Goal: Information Seeking & Learning: Check status

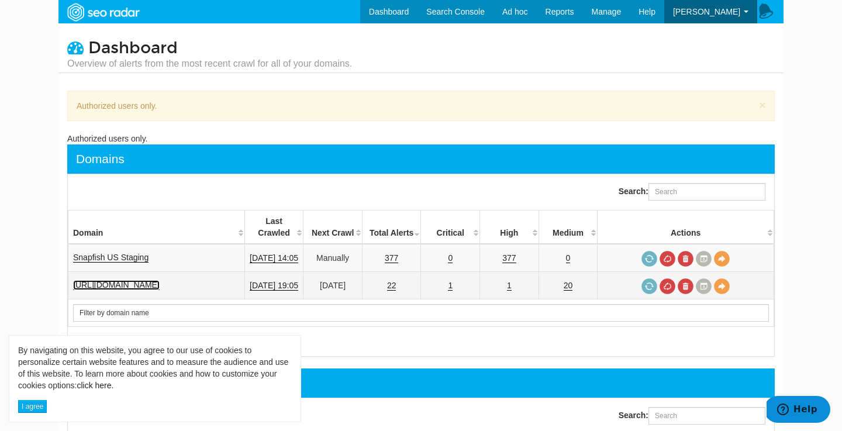
click at [160, 280] on link "[URL][DOMAIN_NAME]" at bounding box center [116, 285] width 87 height 10
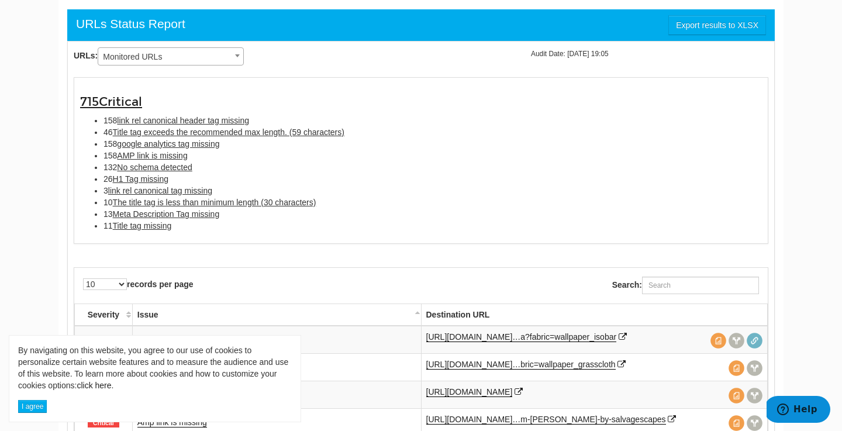
scroll to position [763, 0]
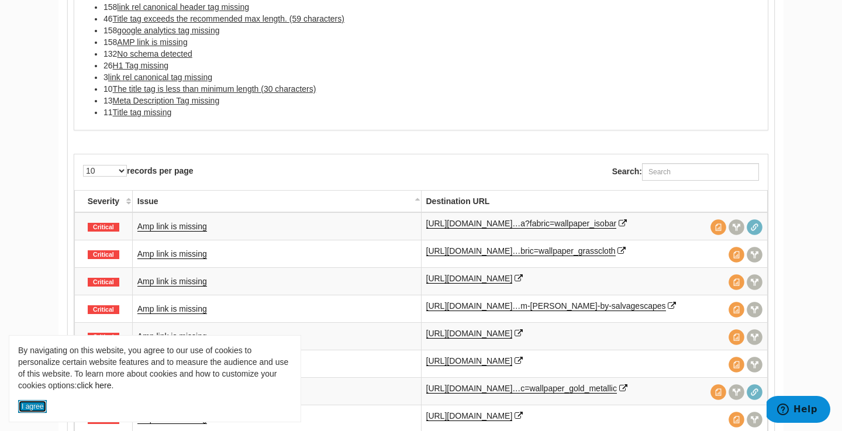
click at [26, 406] on button "I agree" at bounding box center [32, 406] width 29 height 13
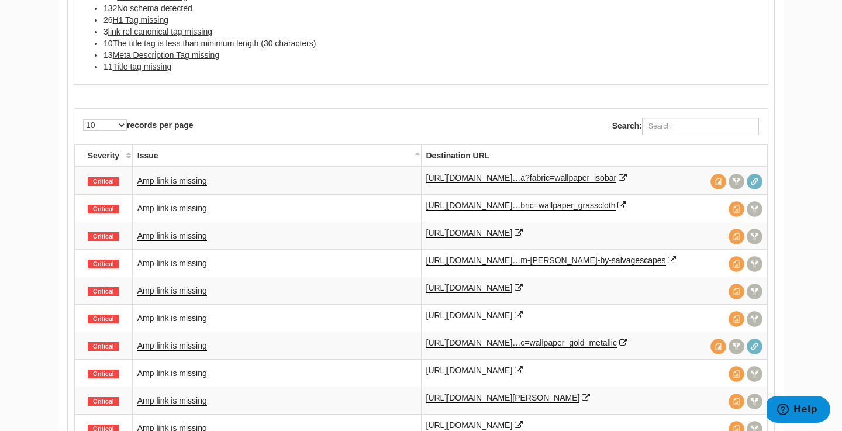
scroll to position [809, 0]
click at [186, 183] on link "Amp link is missing" at bounding box center [172, 181] width 70 height 10
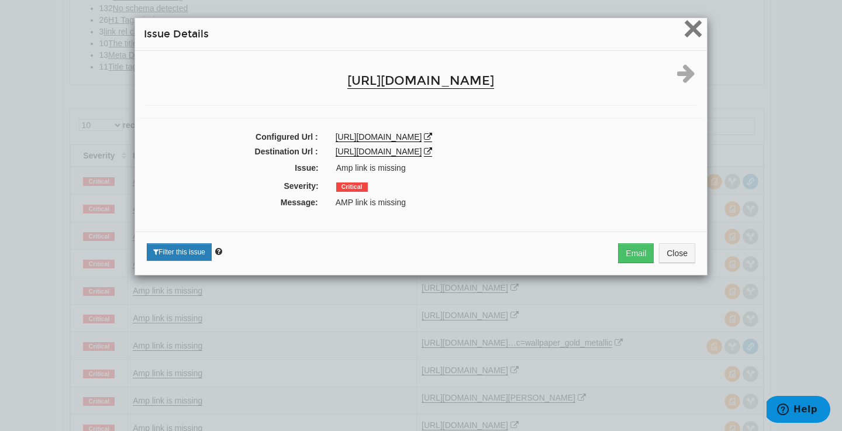
click at [691, 29] on span "×" at bounding box center [693, 28] width 20 height 39
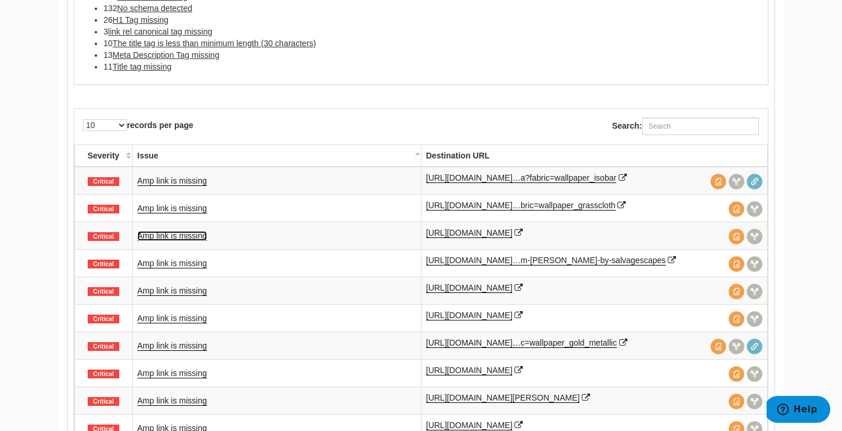
click at [166, 234] on link "Amp link is missing" at bounding box center [172, 236] width 70 height 10
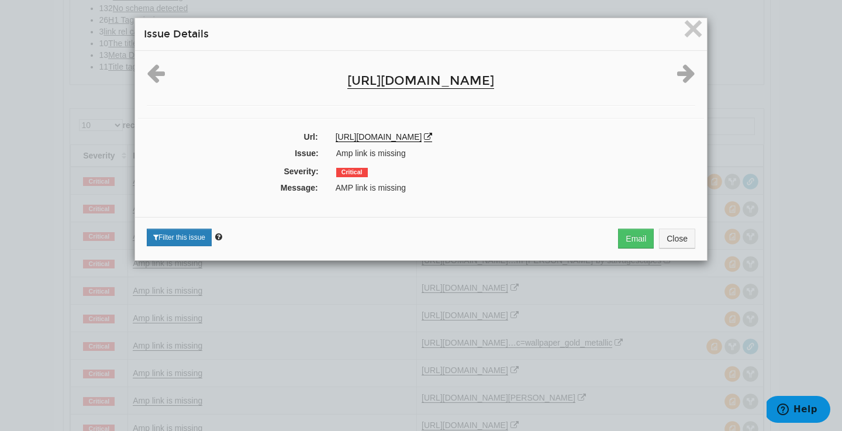
click at [345, 188] on div "AMP link is missing" at bounding box center [515, 188] width 377 height 12
click at [504, 220] on div "Filter this issue Email Close" at bounding box center [421, 238] width 572 height 43
click at [674, 42] on div "× Issue Details" at bounding box center [421, 34] width 572 height 33
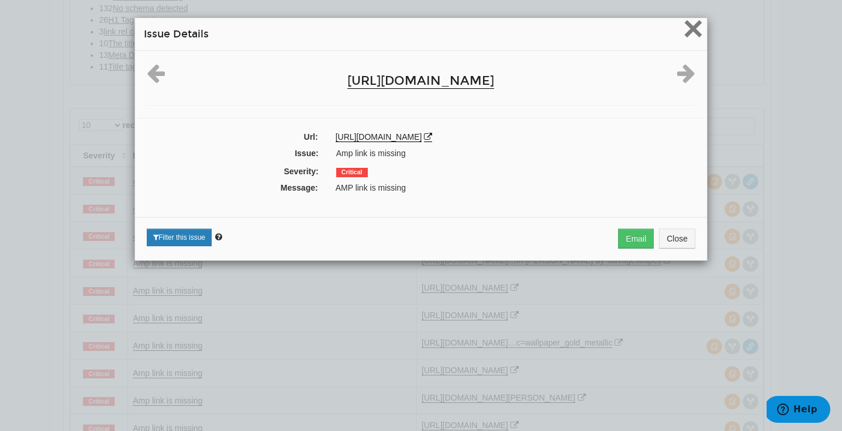
click at [693, 29] on span "×" at bounding box center [693, 28] width 20 height 39
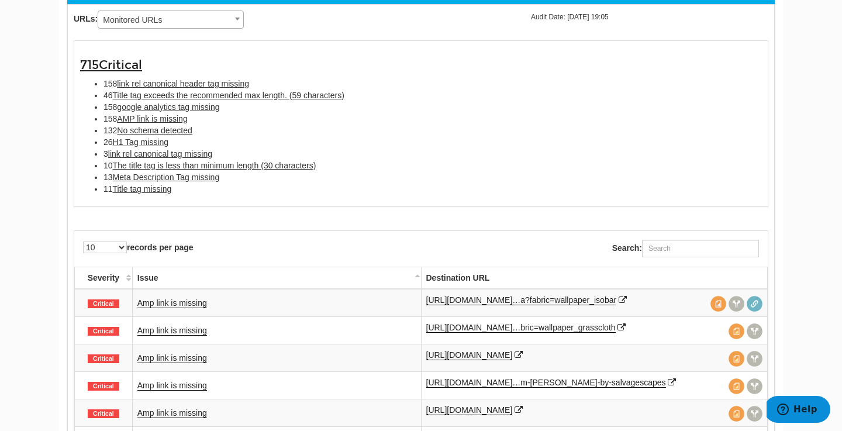
scroll to position [687, 0]
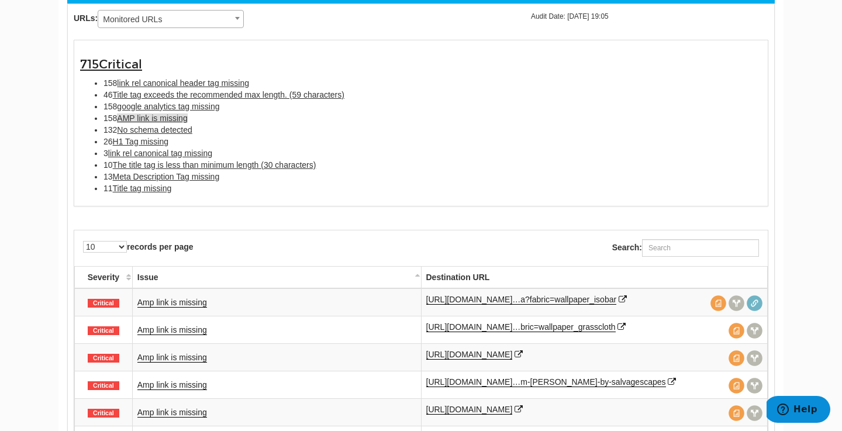
click at [159, 118] on span "AMP link is missing" at bounding box center [152, 117] width 70 height 9
type input "AMP link is missing"
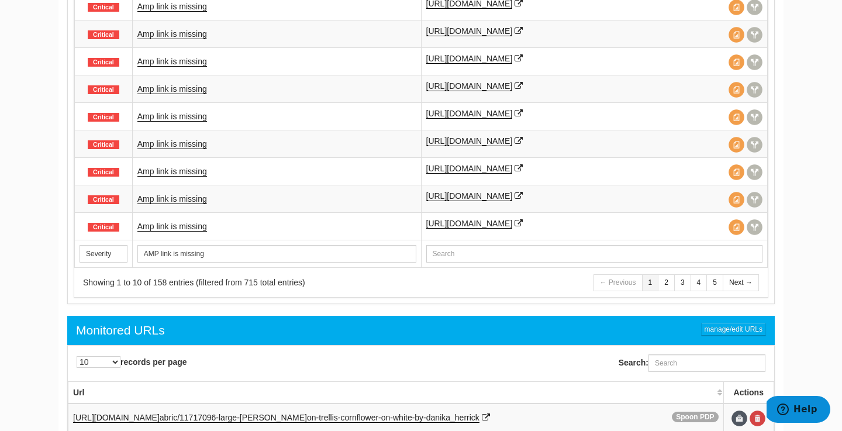
scroll to position [1013, 0]
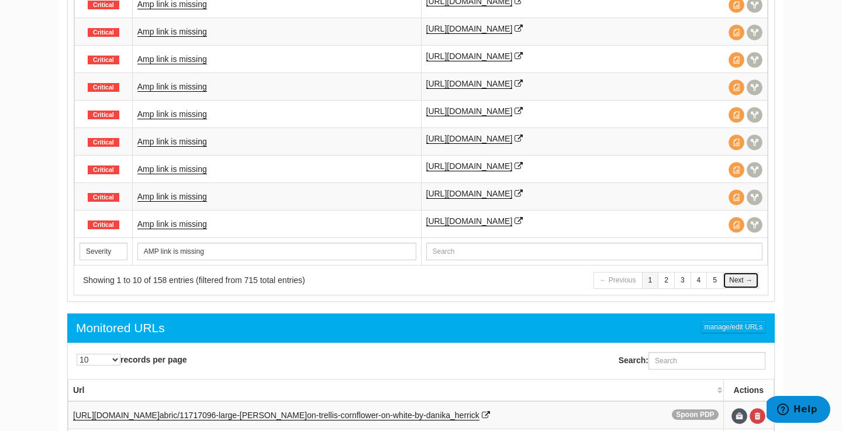
click at [742, 281] on link "Next →" at bounding box center [740, 280] width 36 height 17
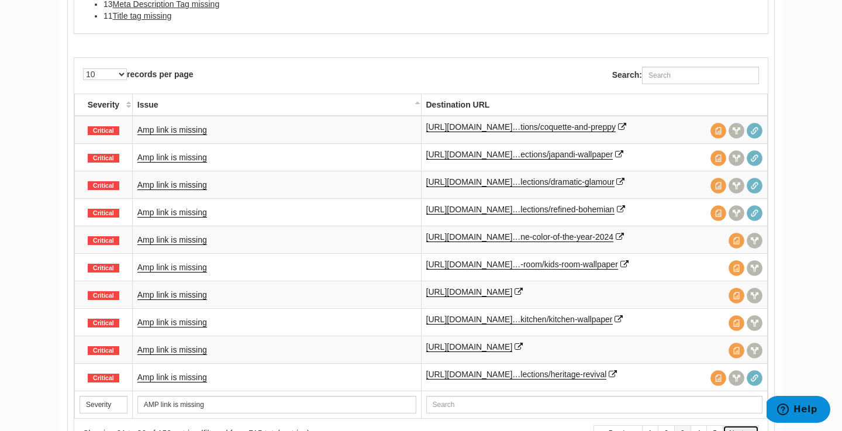
scroll to position [776, 0]
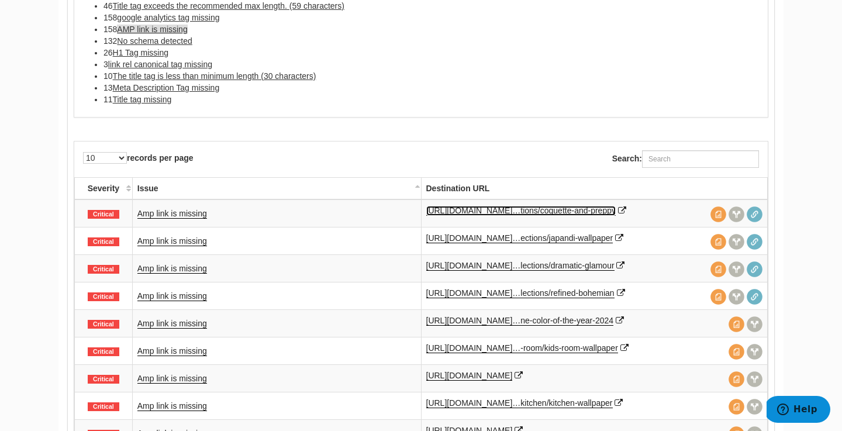
click at [616, 212] on link "https://www.spoonflower.com/en/inspiratio…tions/coquette-and-preppy" at bounding box center [520, 211] width 189 height 10
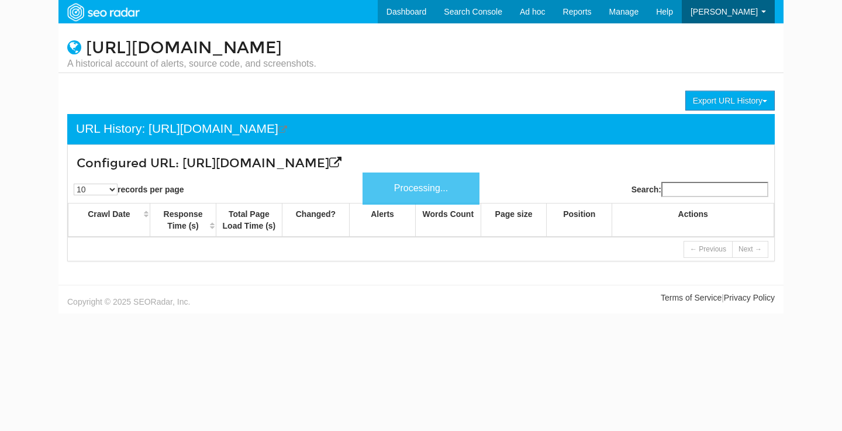
scroll to position [47, 0]
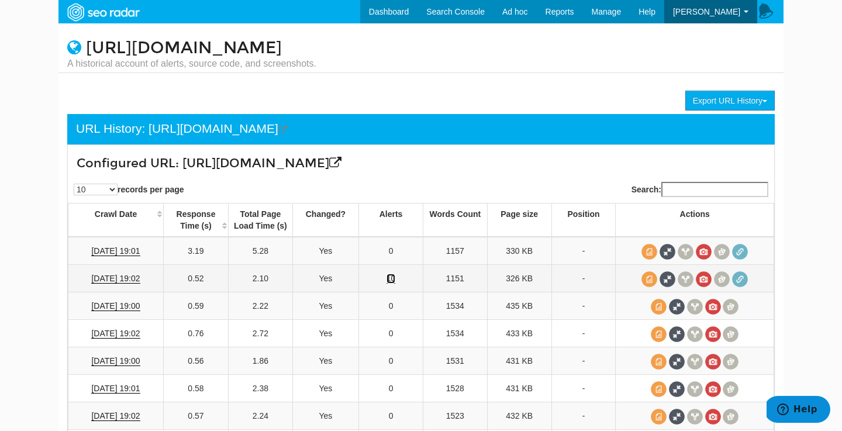
click at [389, 283] on link "10" at bounding box center [390, 279] width 9 height 10
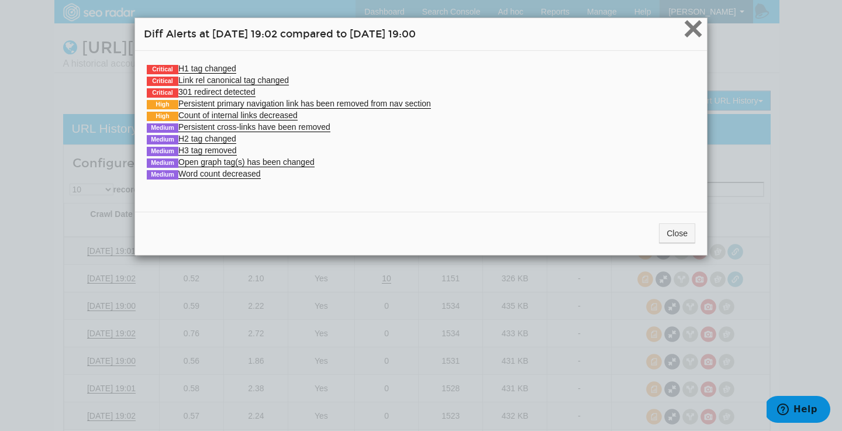
click at [694, 38] on span "×" at bounding box center [693, 28] width 20 height 39
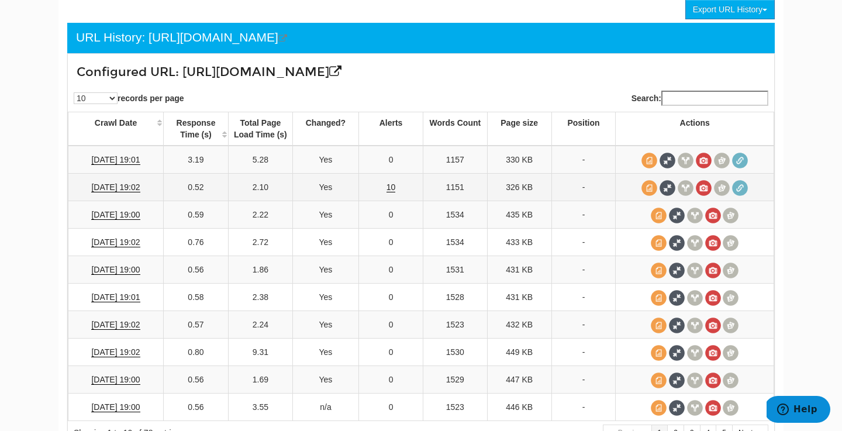
scroll to position [171, 0]
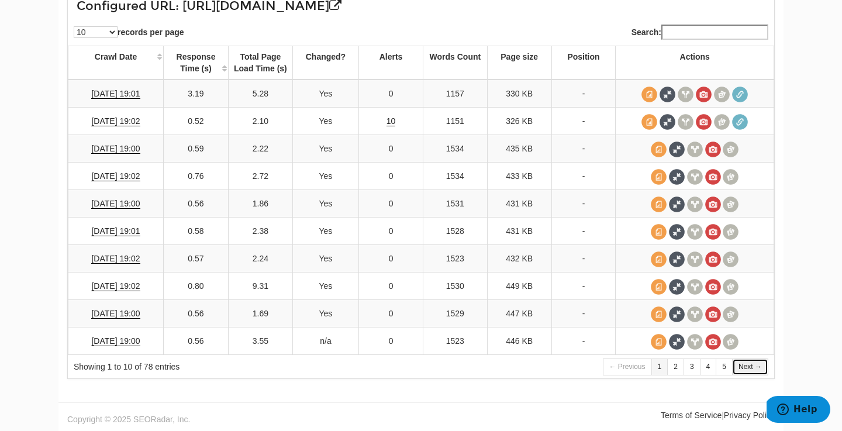
click at [750, 369] on link "Next →" at bounding box center [750, 366] width 36 height 17
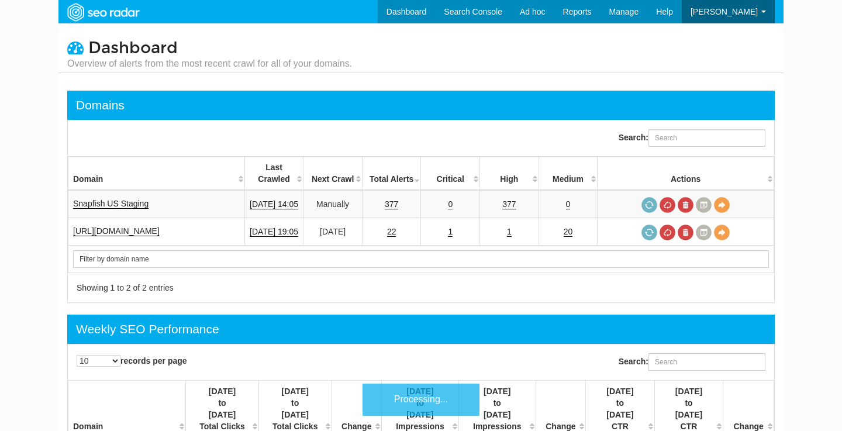
scroll to position [47, 0]
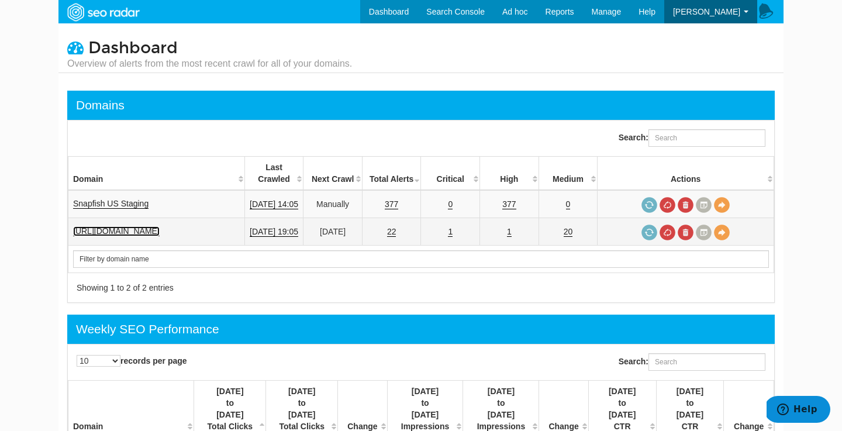
click at [154, 226] on link "[URL][DOMAIN_NAME]" at bounding box center [116, 231] width 87 height 10
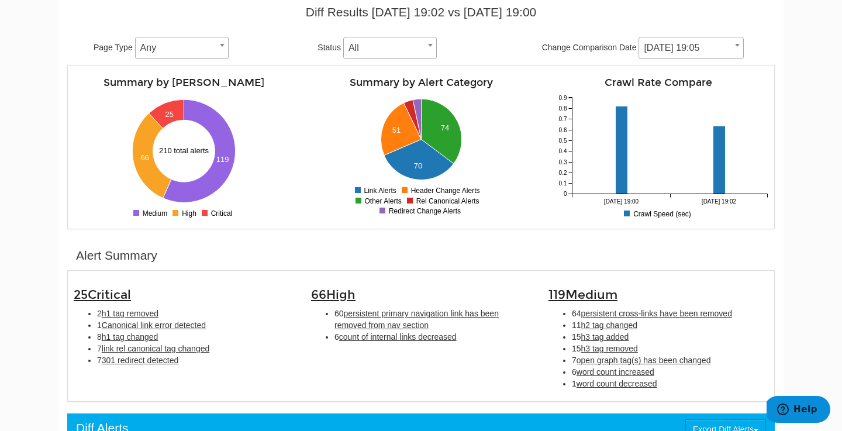
scroll to position [142, 0]
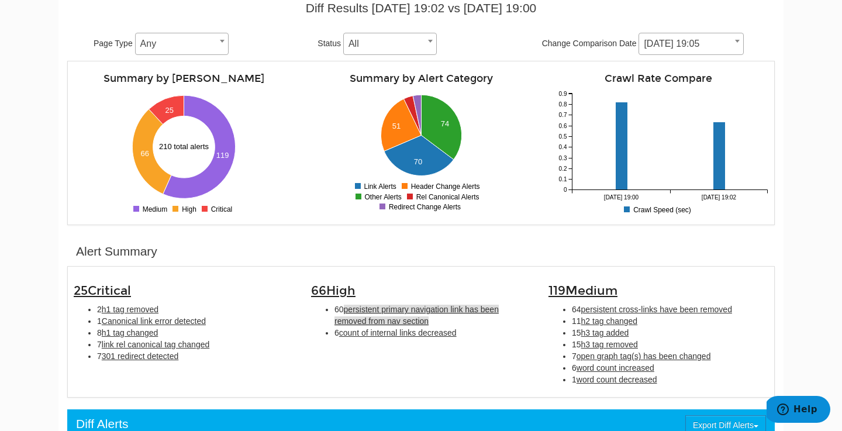
click at [385, 321] on span "persistent primary navigation link has been removed from nav section" at bounding box center [416, 315] width 164 height 21
type input "persistent primary navigation link has been removed from nav section"
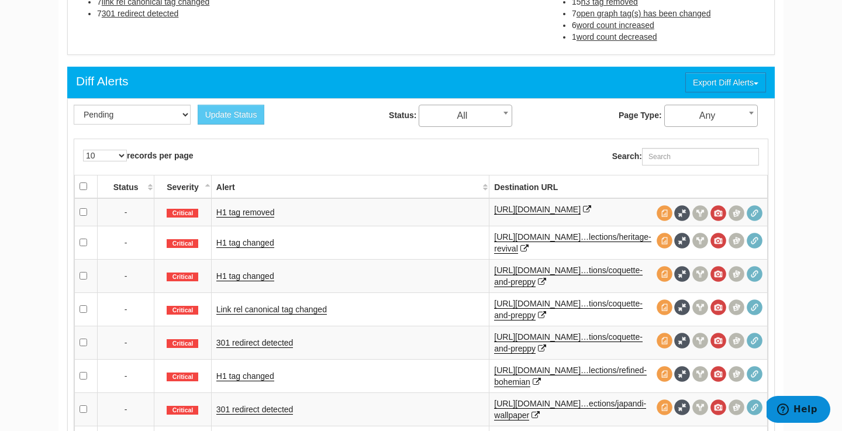
scroll to position [479, 0]
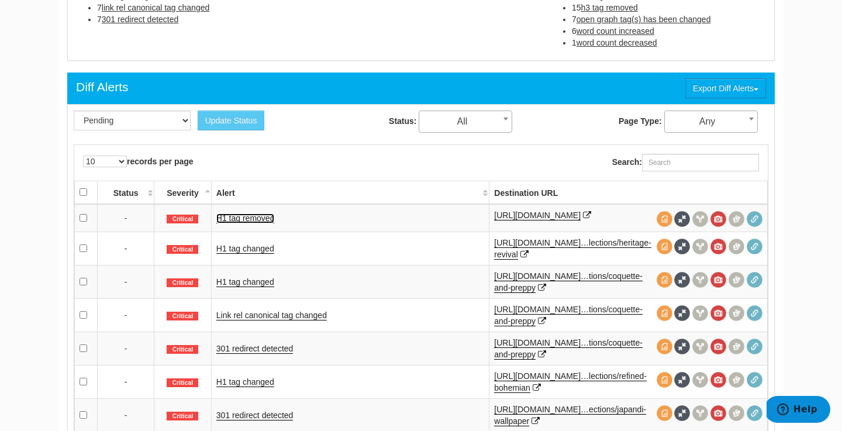
click at [234, 219] on link "H1 tag removed" at bounding box center [245, 218] width 58 height 10
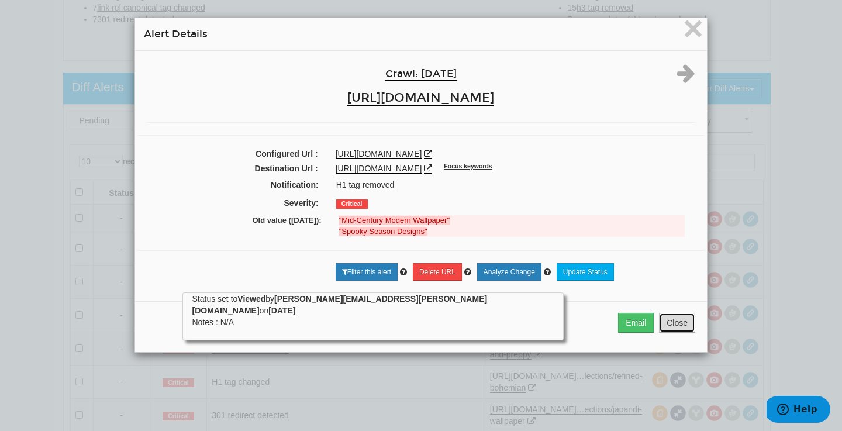
click at [678, 323] on button "Close" at bounding box center [677, 323] width 36 height 20
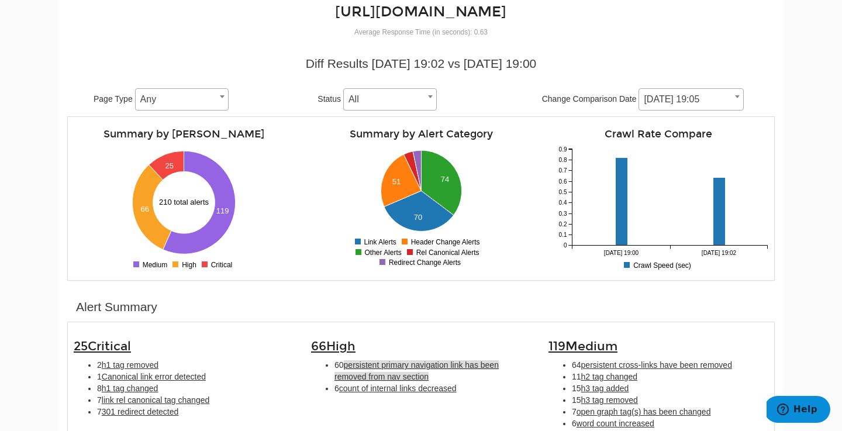
scroll to position [0, 0]
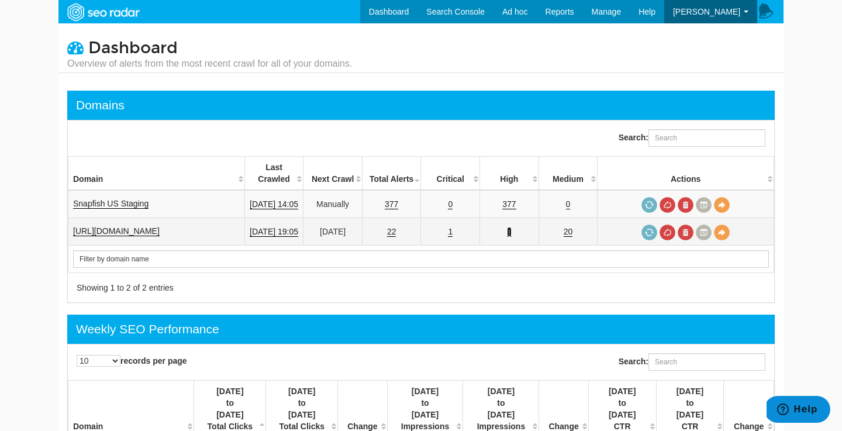
click at [511, 227] on link "1" at bounding box center [509, 232] width 5 height 10
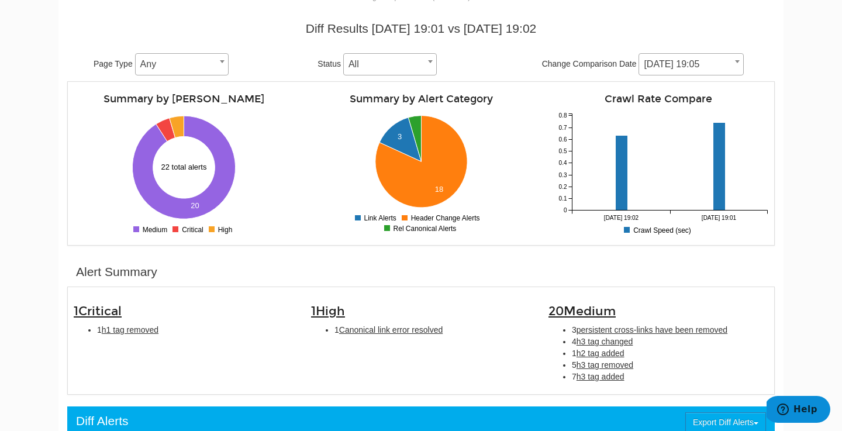
scroll to position [122, 0]
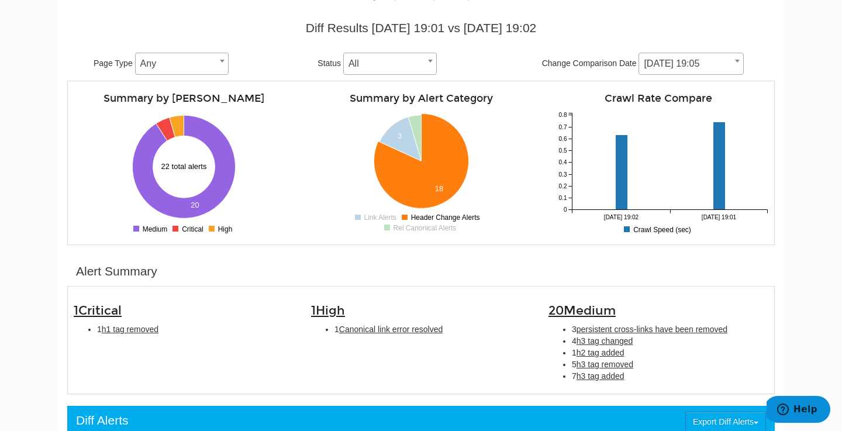
click at [432, 217] on rect at bounding box center [445, 217] width 84 height 11
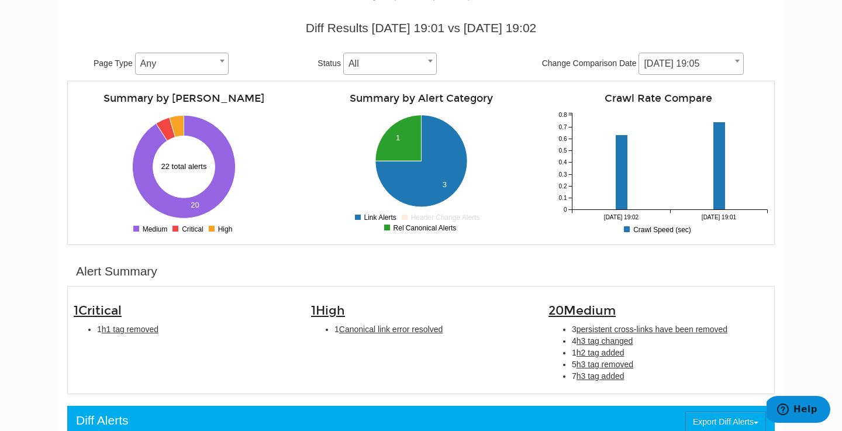
click at [432, 217] on rect at bounding box center [445, 217] width 84 height 11
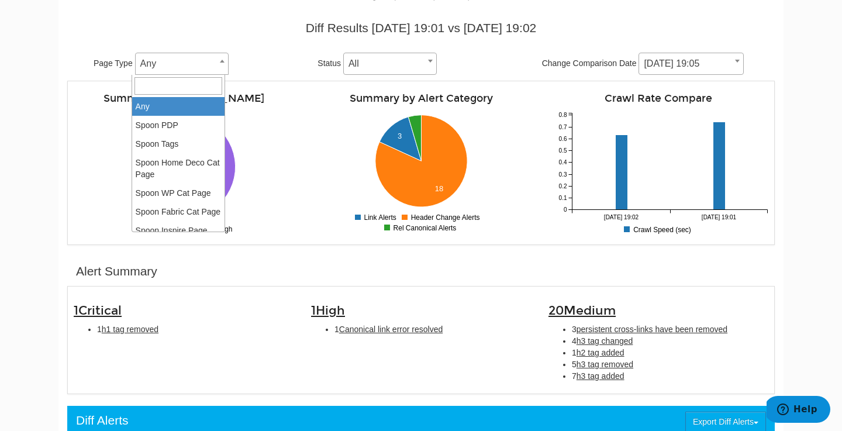
click at [171, 64] on span "Any" at bounding box center [182, 64] width 92 height 16
click at [286, 206] on div "Summary by Alert Severity 22 total alerts 20 0 0 2 4 6 8 10 12 14 16 18 20 0 0.…" at bounding box center [183, 162] width 237 height 151
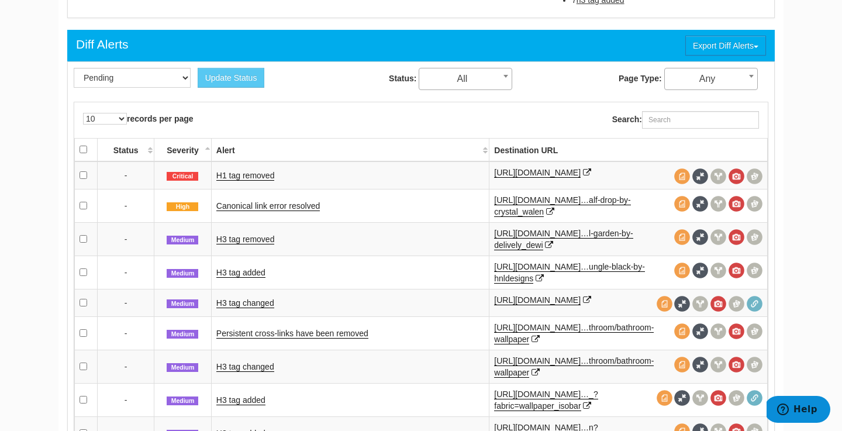
scroll to position [499, 0]
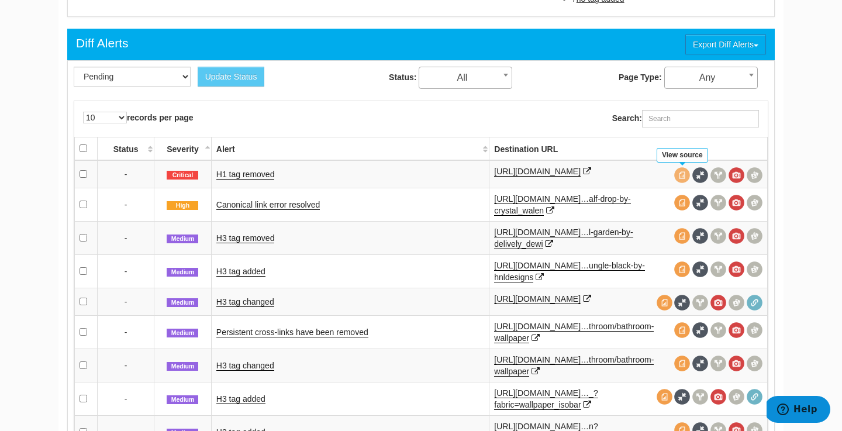
click at [680, 171] on span at bounding box center [682, 175] width 16 height 16
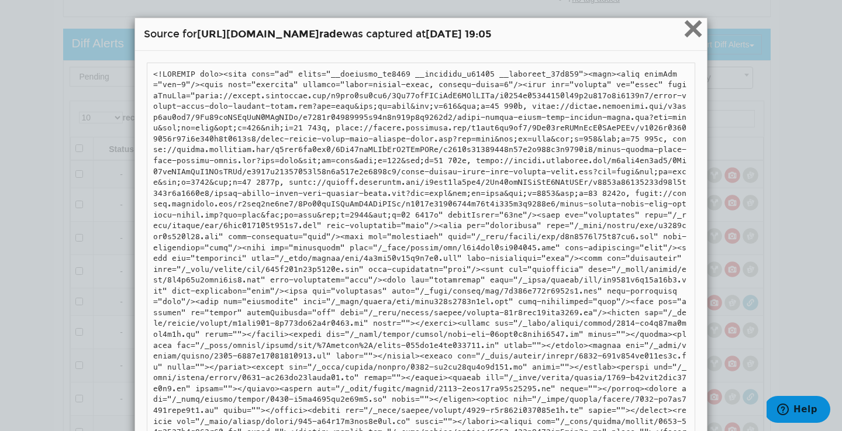
click at [699, 27] on span "×" at bounding box center [693, 28] width 20 height 39
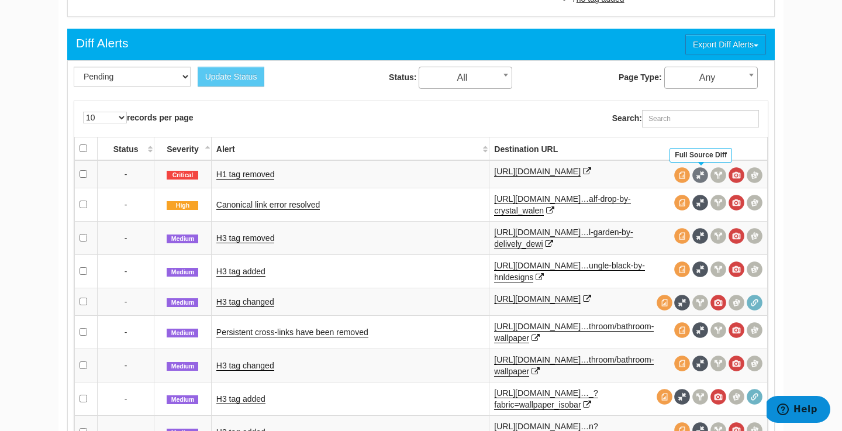
click at [700, 173] on span at bounding box center [700, 175] width 16 height 16
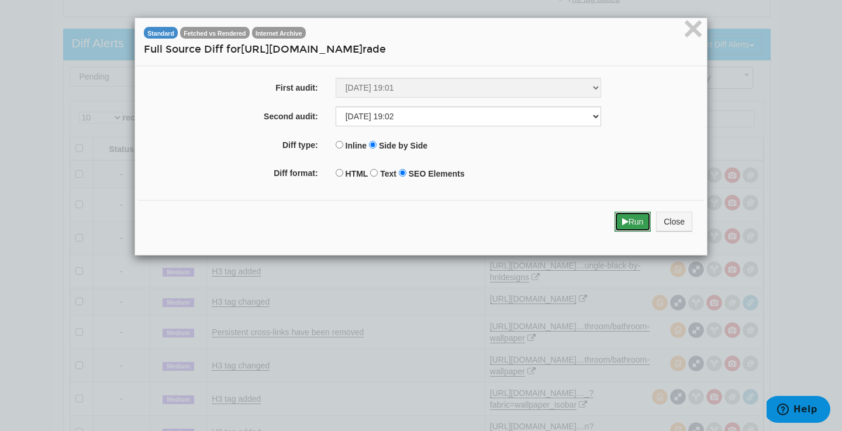
click at [631, 224] on button "Run" at bounding box center [632, 222] width 37 height 20
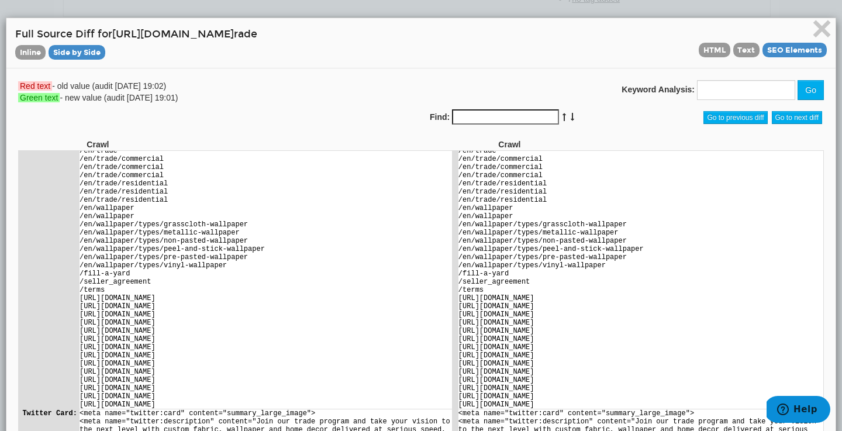
scroll to position [62, 0]
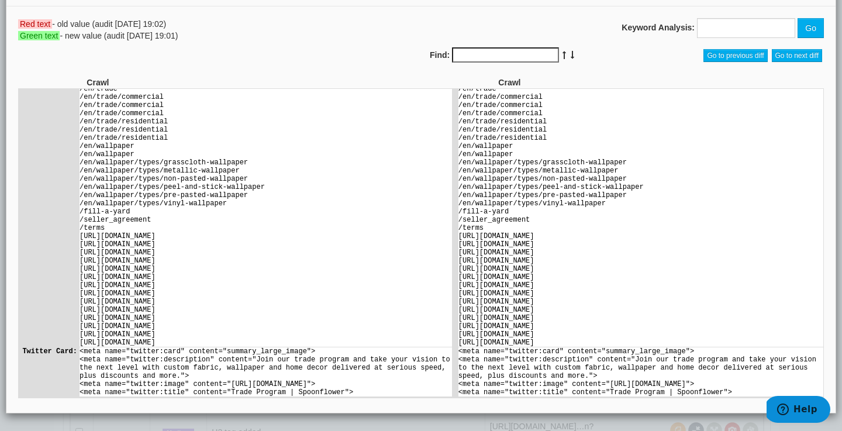
click at [483, 421] on div "× Full Source Diff for https://www.spoonflower.com/en/t rade Inline Side by Sid…" at bounding box center [421, 184] width 842 height 493
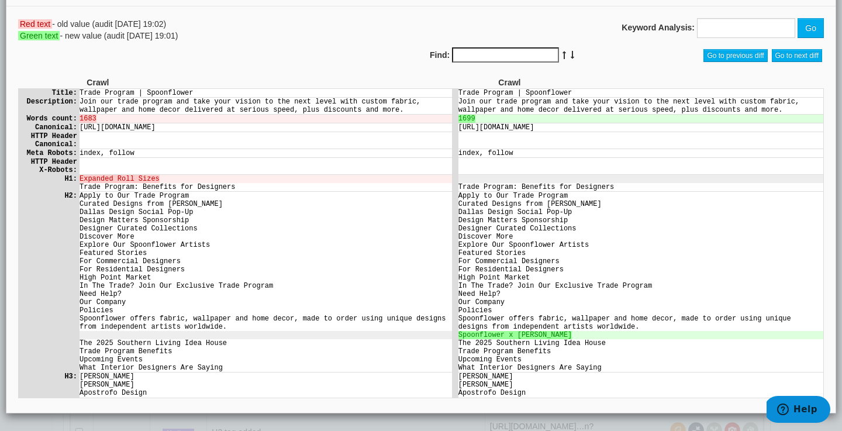
scroll to position [0, 0]
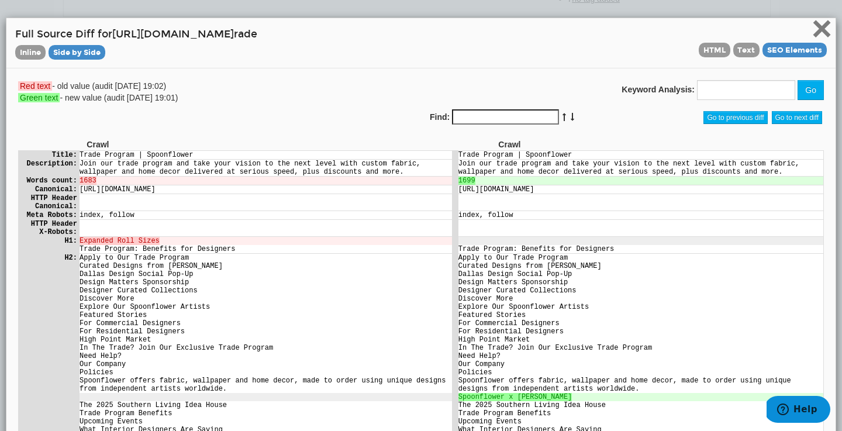
click at [822, 30] on span "×" at bounding box center [821, 28] width 20 height 39
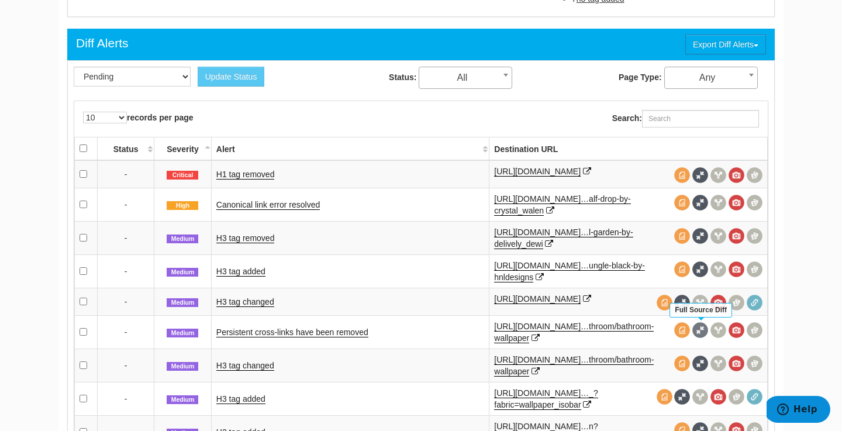
click at [701, 328] on span at bounding box center [700, 330] width 16 height 16
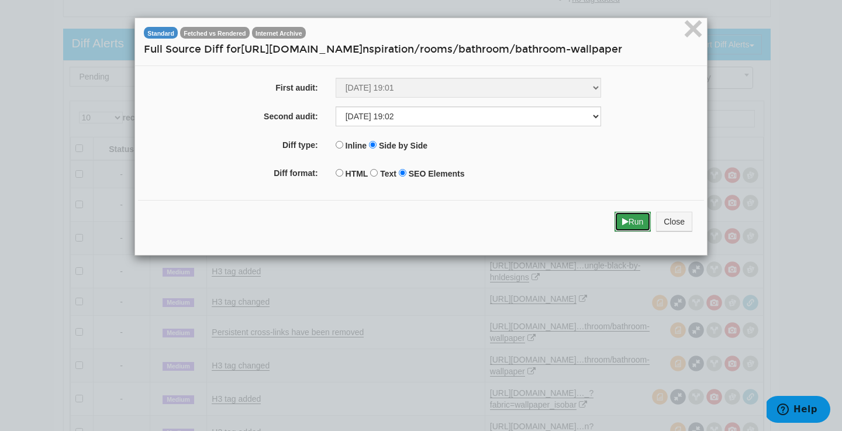
click at [637, 222] on button "Run" at bounding box center [632, 222] width 37 height 20
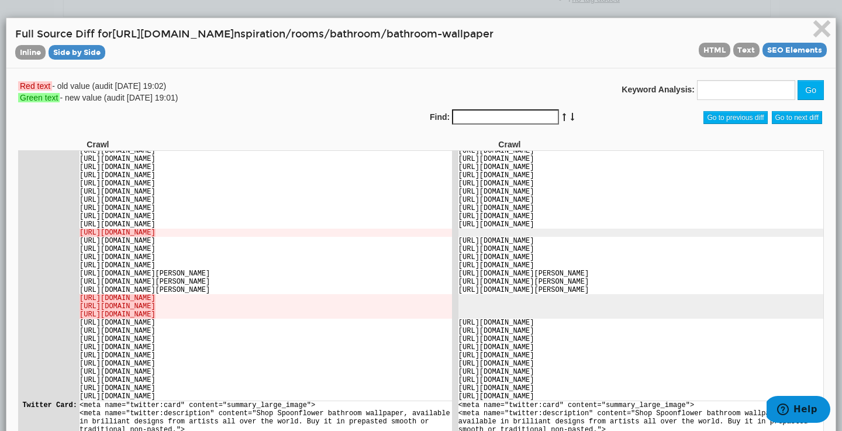
scroll to position [62, 0]
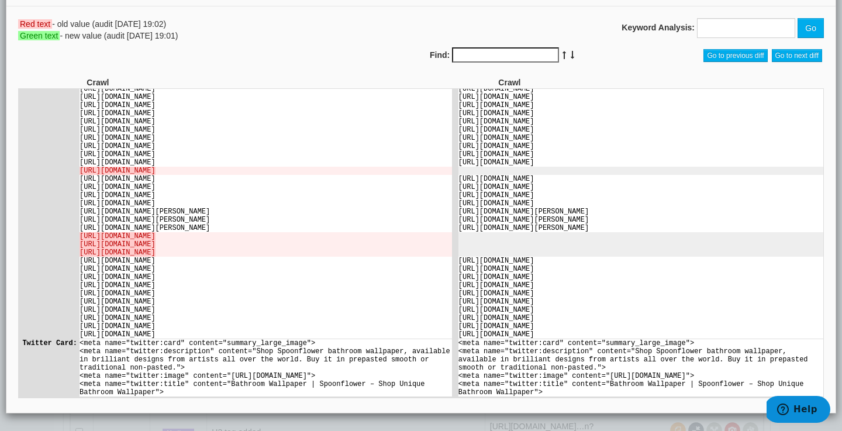
click at [440, 423] on div "× Full Source Diff for https://www.spoonflower.com/en/i nspiration/rooms/bathro…" at bounding box center [421, 184] width 842 height 493
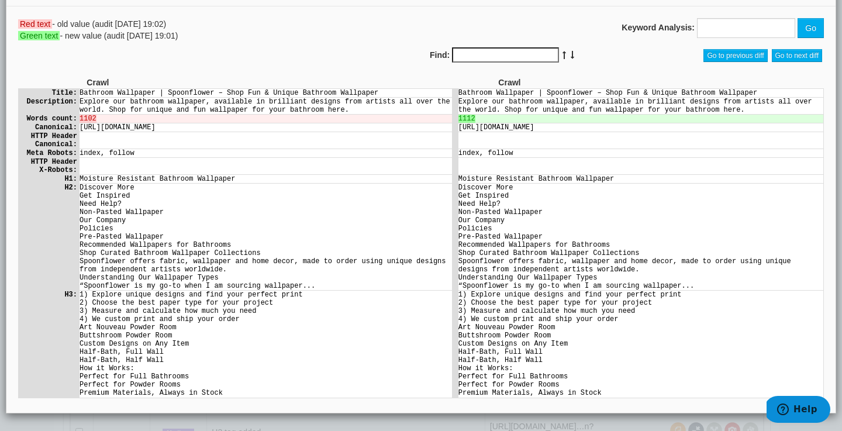
scroll to position [0, 0]
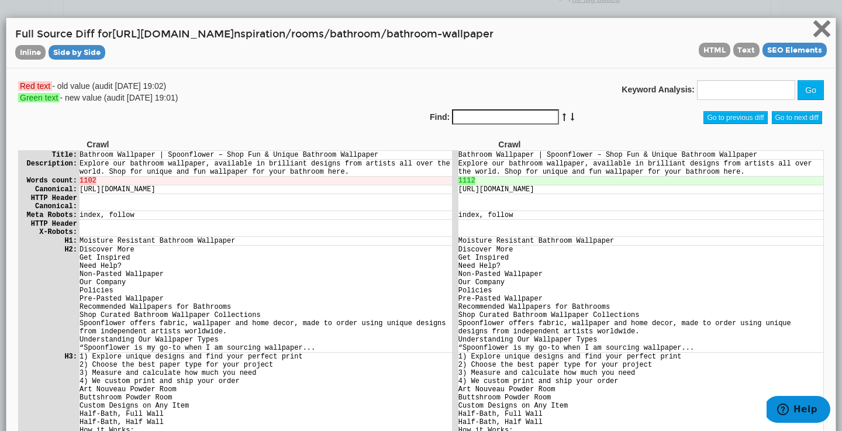
click at [821, 27] on span "×" at bounding box center [821, 28] width 20 height 39
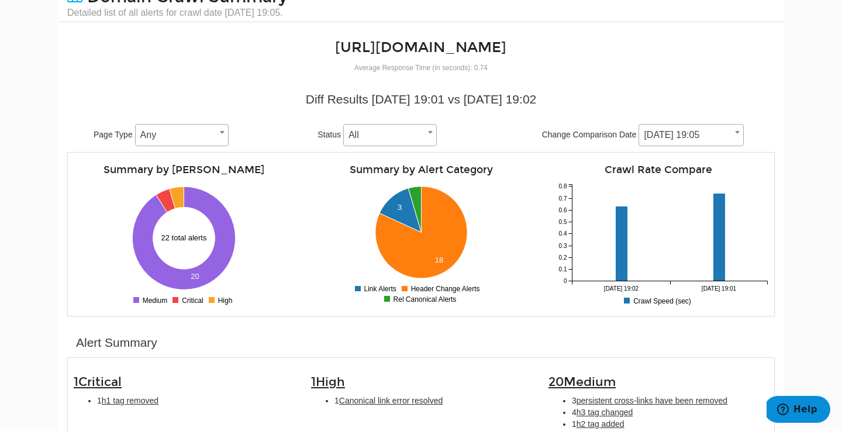
scroll to position [50, 0]
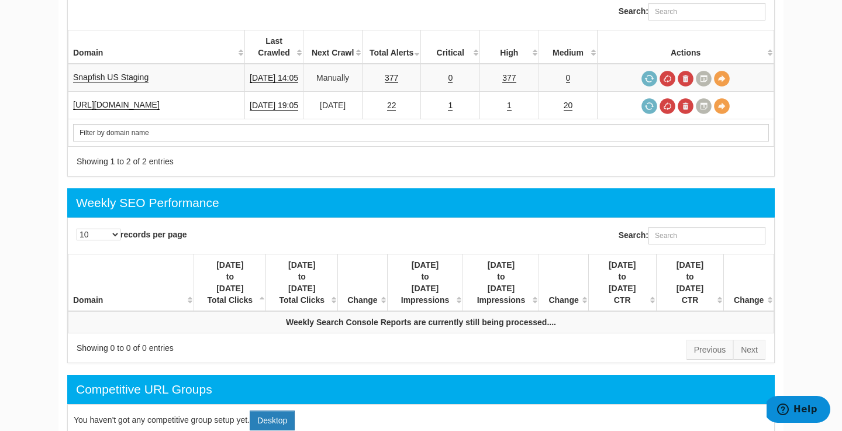
scroll to position [122, 0]
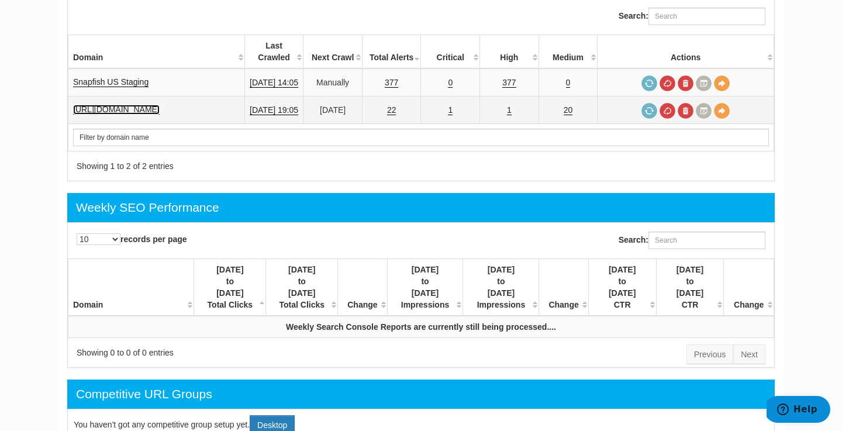
click at [149, 105] on link "[URL][DOMAIN_NAME]" at bounding box center [116, 110] width 87 height 10
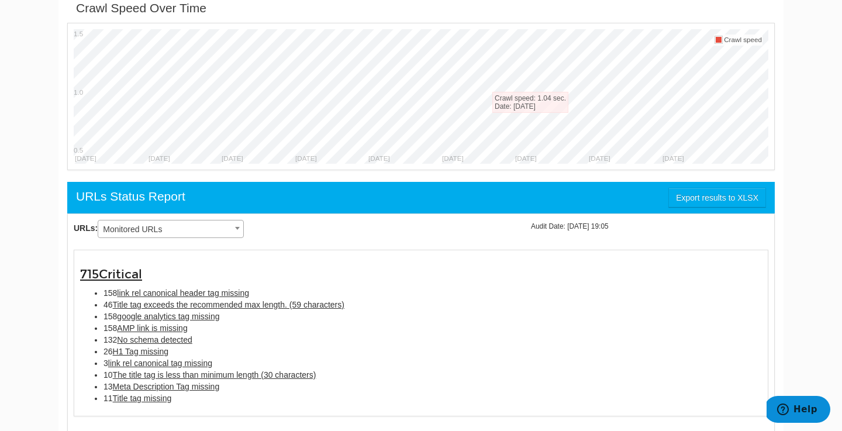
scroll to position [476, 0]
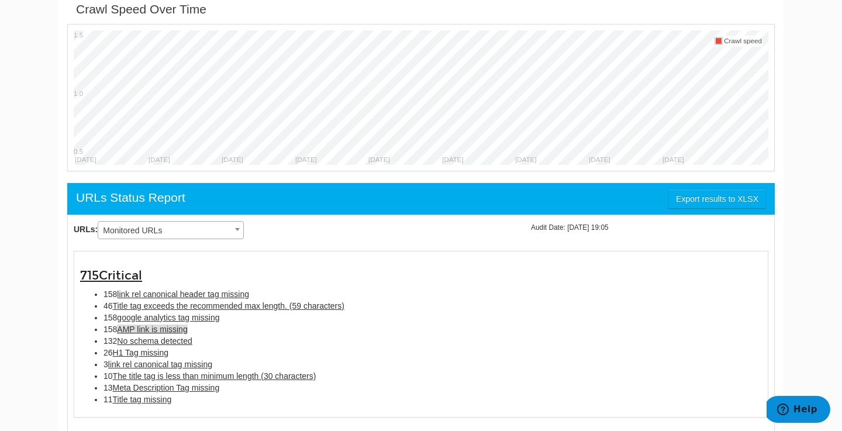
click at [168, 330] on span "AMP link is missing" at bounding box center [152, 328] width 70 height 9
type input "AMP link is missing"
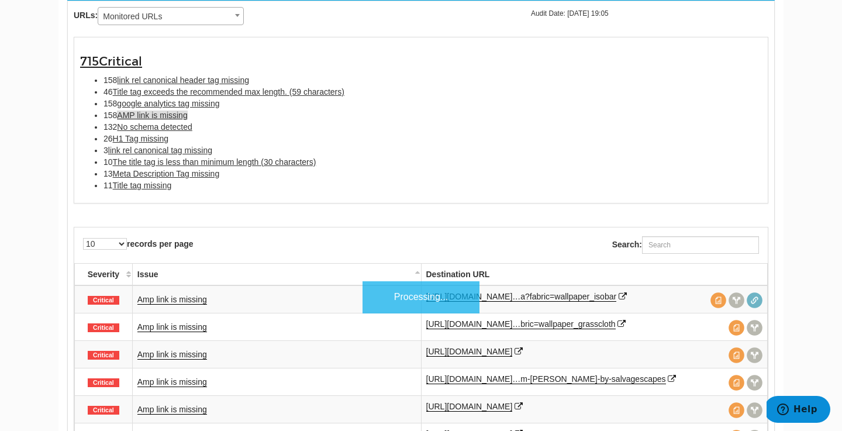
scroll to position [716, 0]
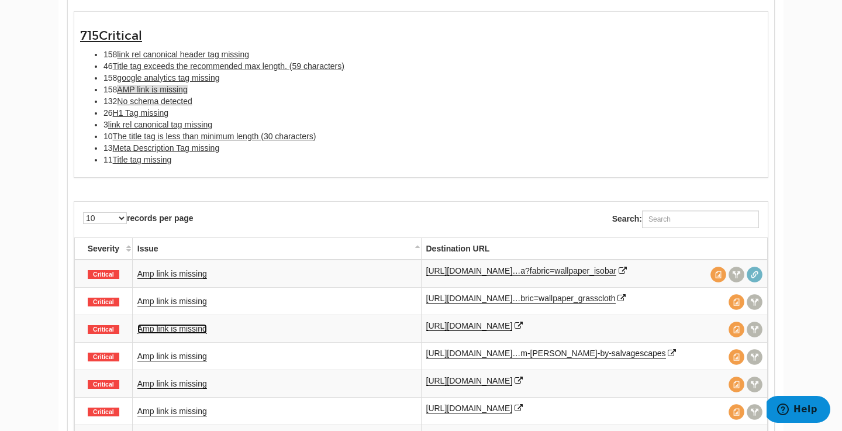
click at [184, 331] on link "Amp link is missing" at bounding box center [172, 329] width 70 height 10
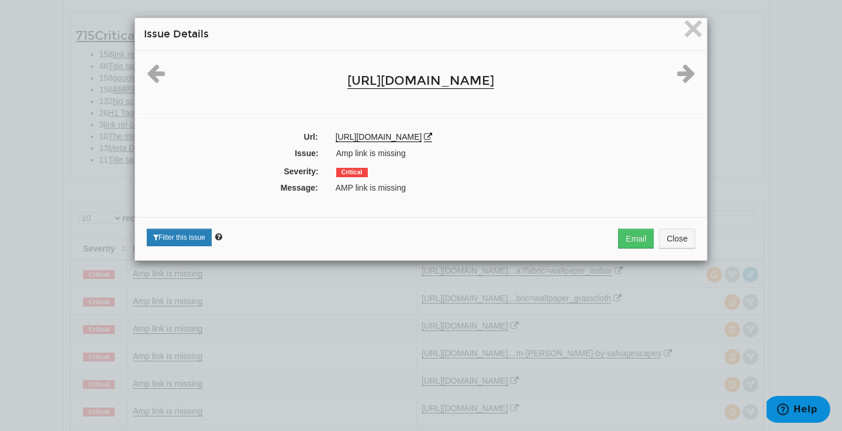
click at [449, 341] on div "× Issue Details https://www.spoonflower.com/ Url: https://www.spoonflower.com/e…" at bounding box center [421, 215] width 842 height 431
click at [696, 33] on span "×" at bounding box center [693, 28] width 20 height 39
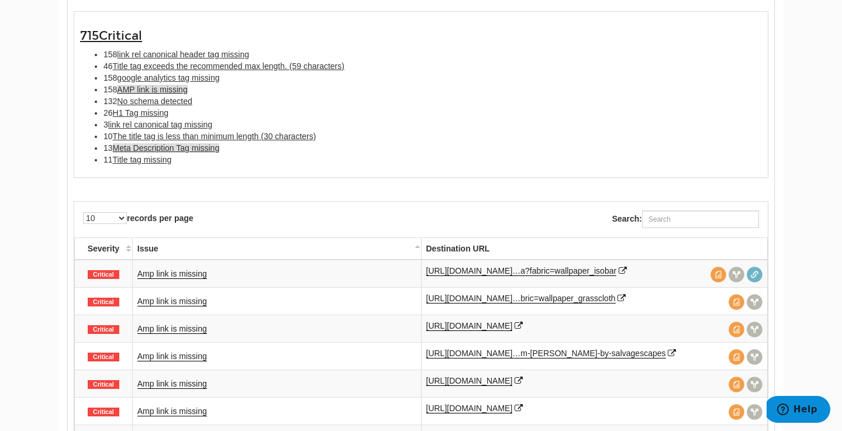
click at [177, 144] on span "Meta Description Tag missing" at bounding box center [166, 147] width 107 height 9
type input "Meta Description Tag missing"
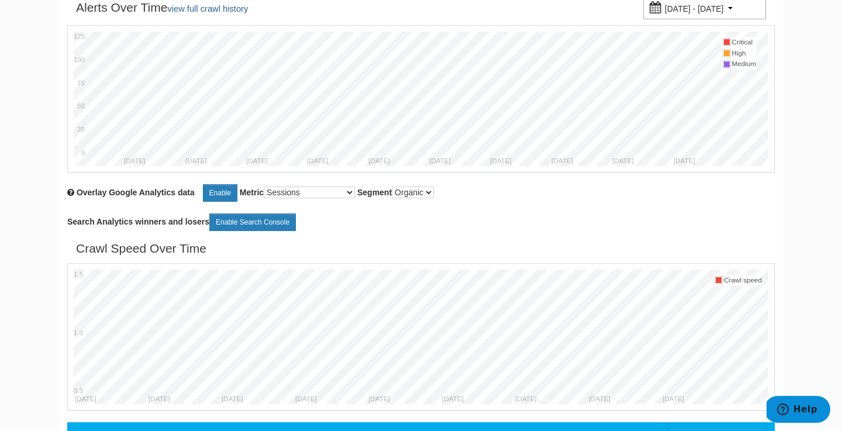
scroll to position [0, 0]
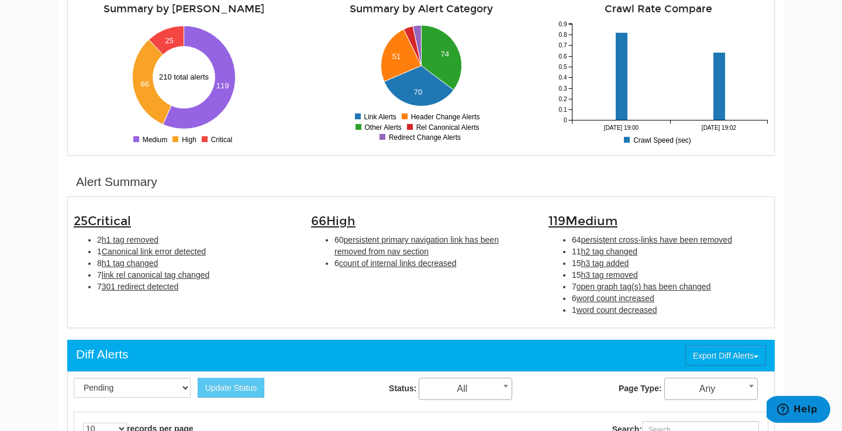
scroll to position [213, 0]
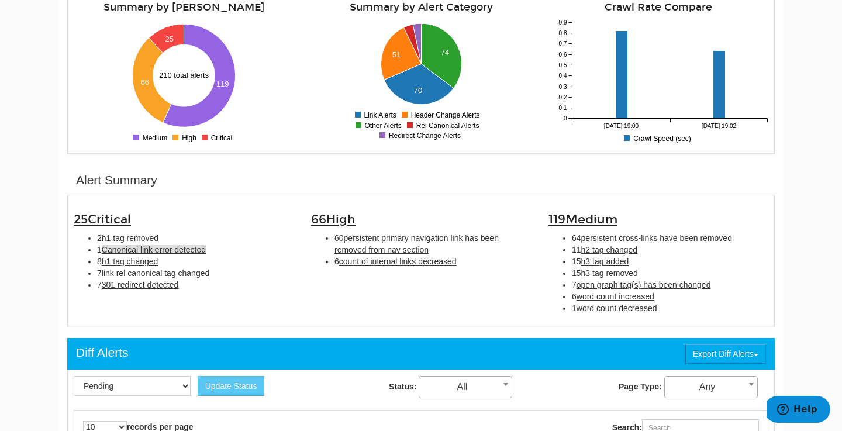
click at [141, 250] on span "Canonical link error detected" at bounding box center [154, 249] width 104 height 9
type input "Canonical link error detected"
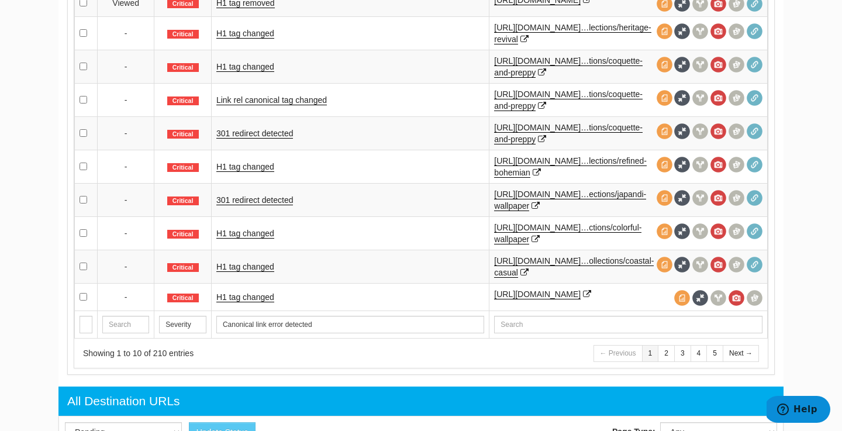
scroll to position [697, 0]
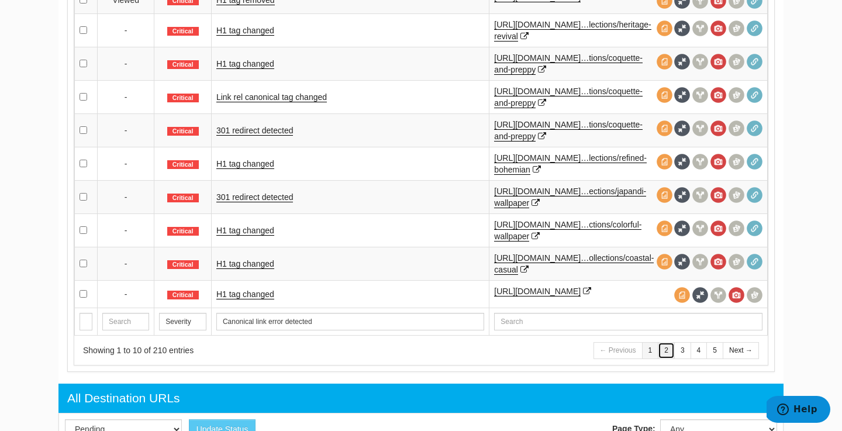
click at [667, 359] on link "2" at bounding box center [666, 350] width 17 height 17
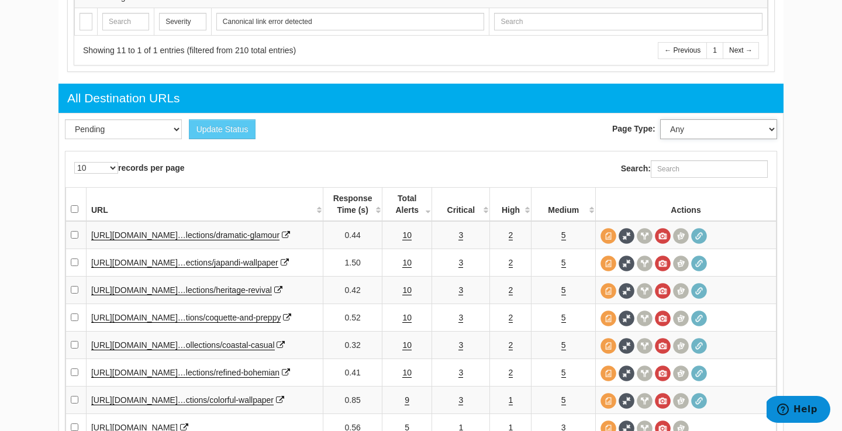
click at [692, 127] on select "Any Spoon PDP Spoon Tags Spoon Home Deco Cat Page Spoon WP Cat Page Spoon Fabri…" at bounding box center [718, 129] width 117 height 20
click at [714, 161] on input "Search:" at bounding box center [709, 169] width 117 height 18
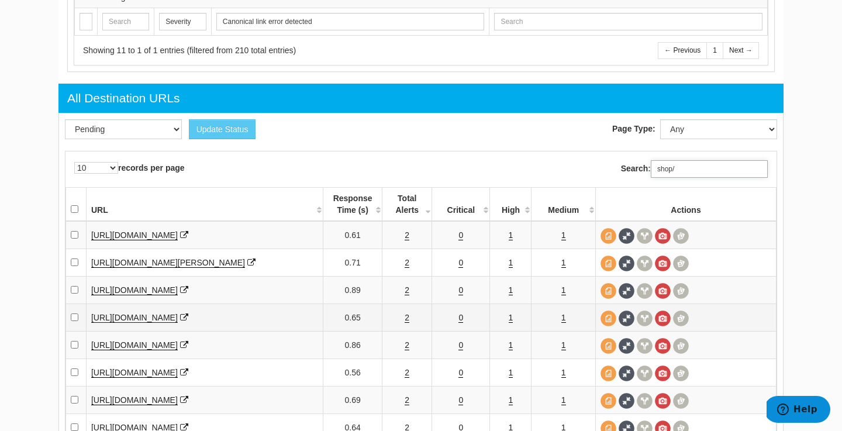
scroll to position [850, 0]
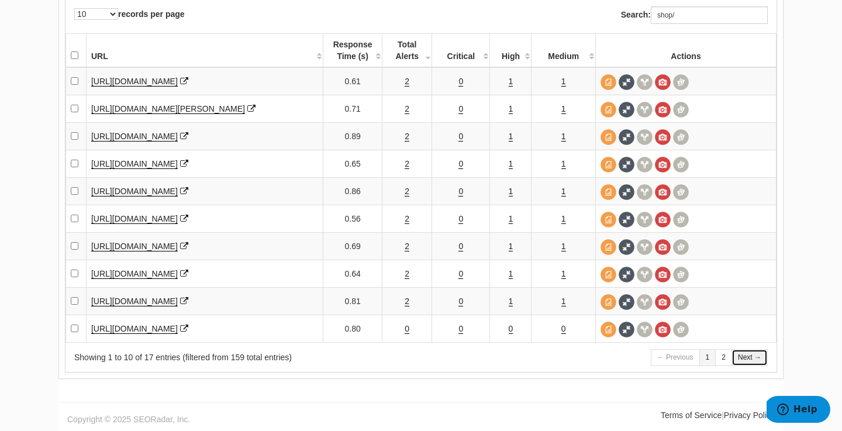
click at [748, 358] on link "Next →" at bounding box center [749, 357] width 36 height 17
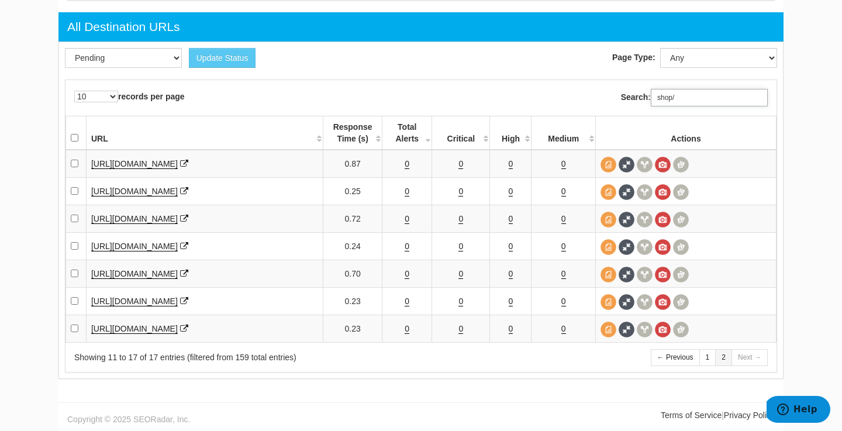
click at [657, 89] on input "shop/" at bounding box center [709, 98] width 117 height 18
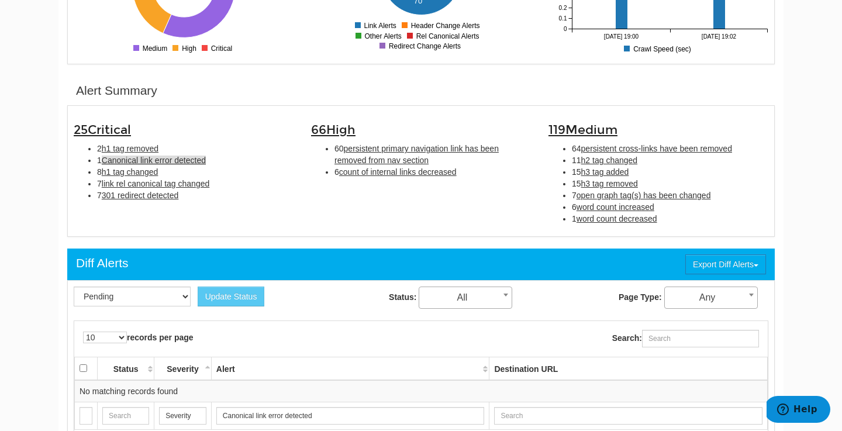
scroll to position [575, 0]
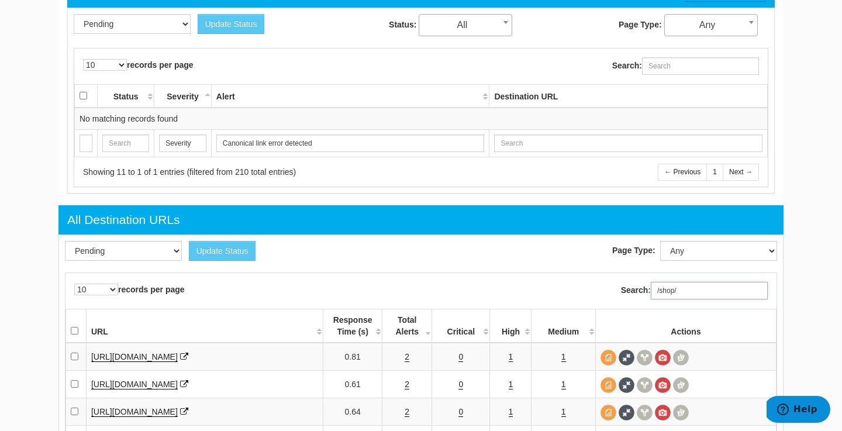
type input "/shop/"
click at [148, 250] on select "Pending Viewed Resolved" at bounding box center [123, 251] width 117 height 20
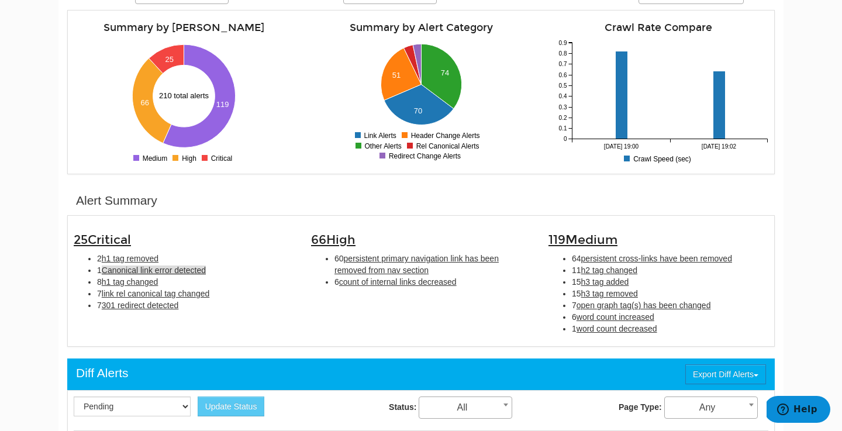
scroll to position [0, 0]
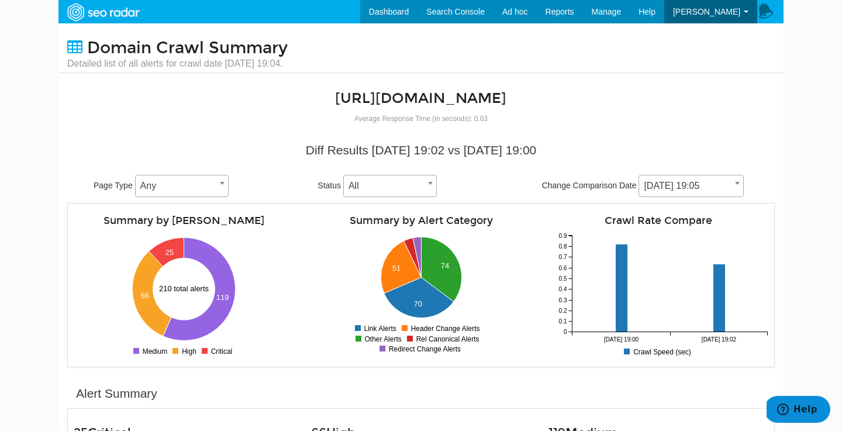
click at [315, 251] on div "Summary by Alert Category 70 51 74 0 10 20 30 40 50 60 70 80 0 0.1 0.2 0.3 0.4 …" at bounding box center [420, 284] width 237 height 151
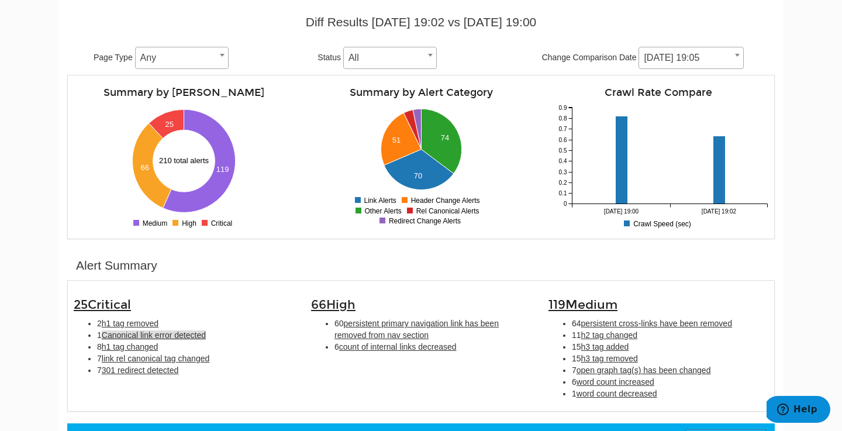
scroll to position [244, 0]
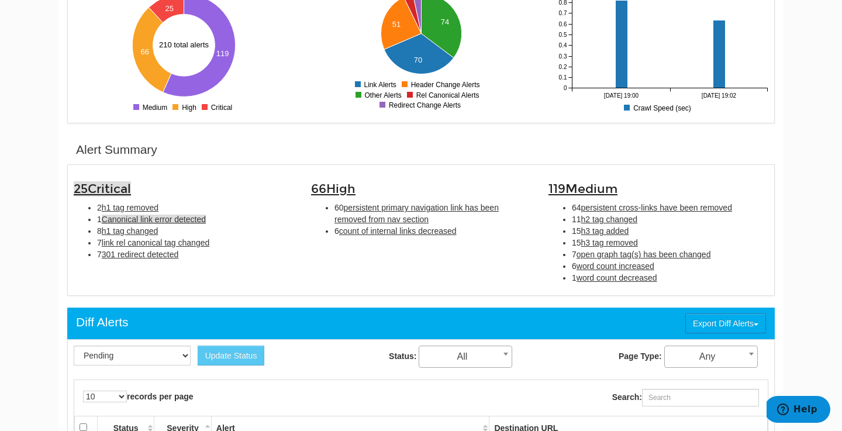
click at [109, 189] on span "Critical" at bounding box center [109, 188] width 43 height 15
type input "Critical"
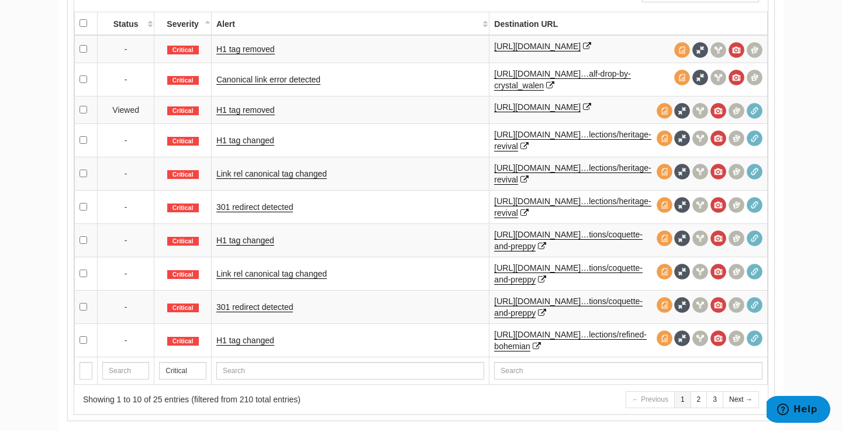
scroll to position [678, 0]
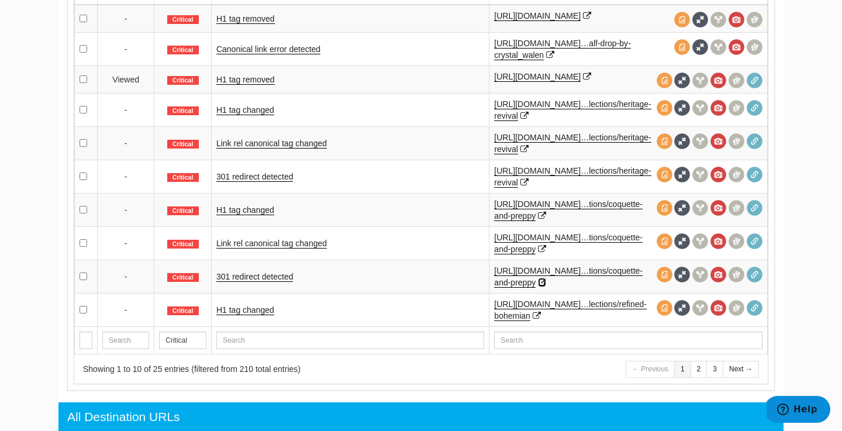
click at [546, 282] on icon at bounding box center [542, 282] width 8 height 8
click at [681, 272] on span at bounding box center [682, 275] width 16 height 16
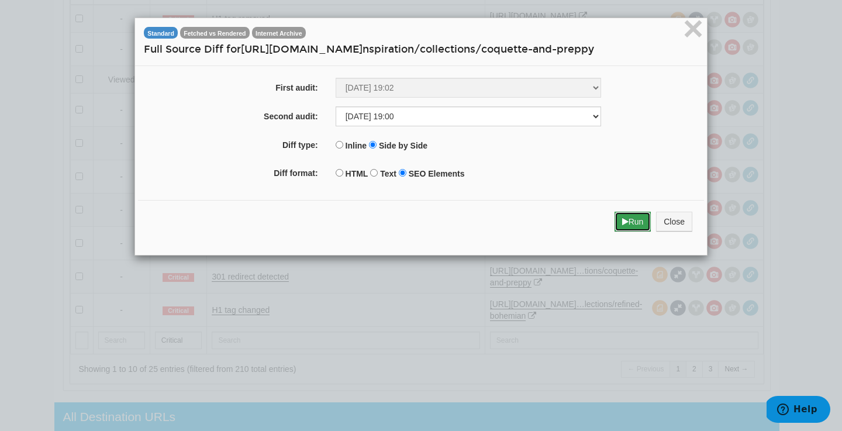
click at [624, 222] on icon "submit" at bounding box center [625, 221] width 6 height 8
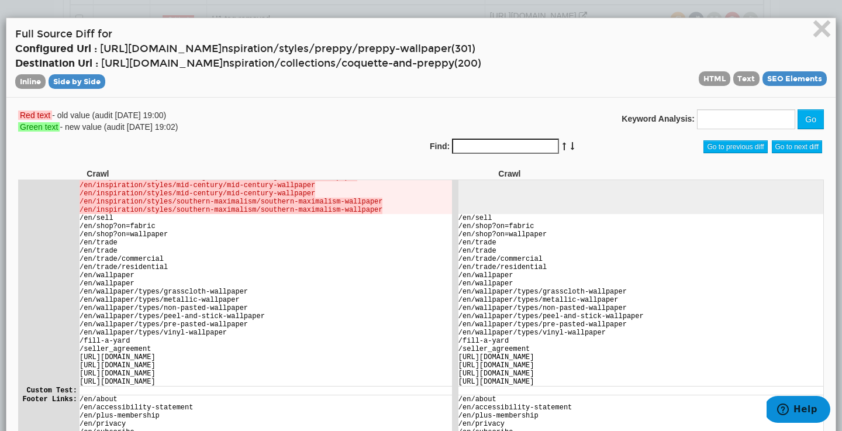
scroll to position [1654, 0]
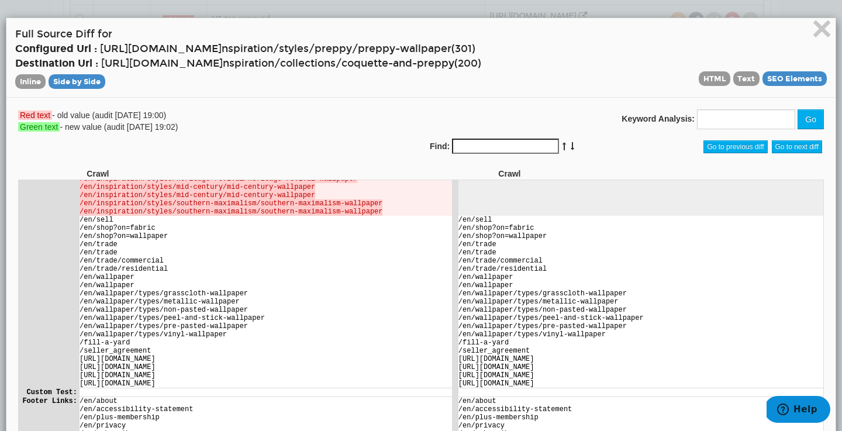
click at [261, 51] on del "/en/inspiration/styles/bohemian/bohemian-wallpaper" at bounding box center [184, 47] width 210 height 8
drag, startPoint x: 289, startPoint y: 271, endPoint x: 72, endPoint y: 272, distance: 216.3
click at [72, 43] on tr "/en/inspiration/styles/bohemian/bohemian-wallpaper" at bounding box center [420, 39] width 804 height 8
copy tr "/en/inspiration/styles/bohemian/bohemian-wallpaper"
click at [573, 117] on td at bounding box center [640, 113] width 365 height 8
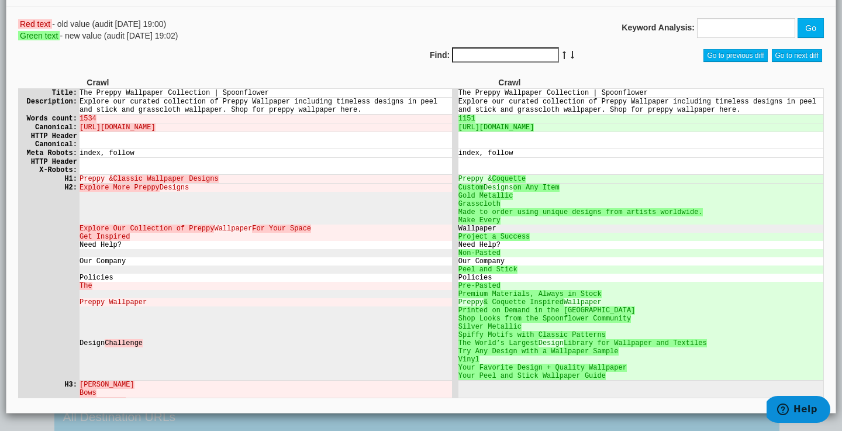
scroll to position [0, 0]
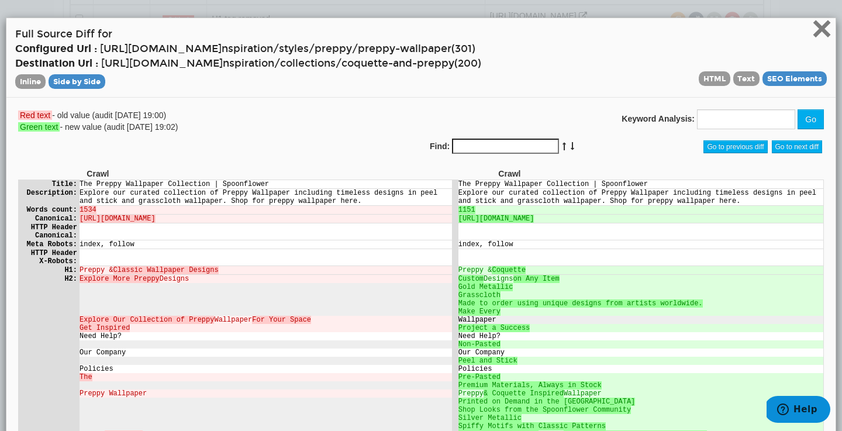
click at [822, 26] on span "×" at bounding box center [821, 28] width 20 height 39
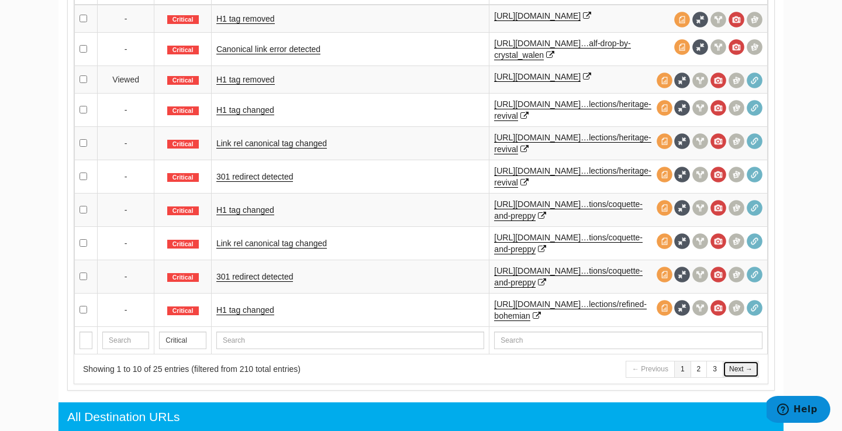
click at [750, 368] on link "Next →" at bounding box center [740, 369] width 36 height 17
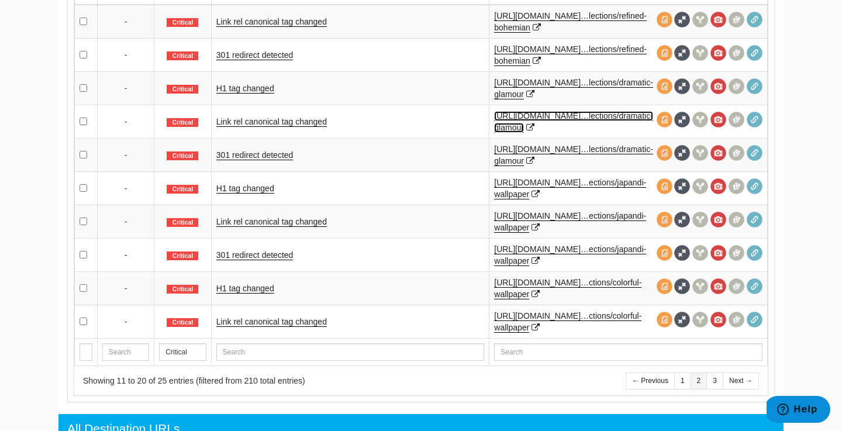
click at [568, 113] on link "https://www.spoonflower.com/en/inspiratio…lections/dramatic-glamour" at bounding box center [573, 122] width 159 height 22
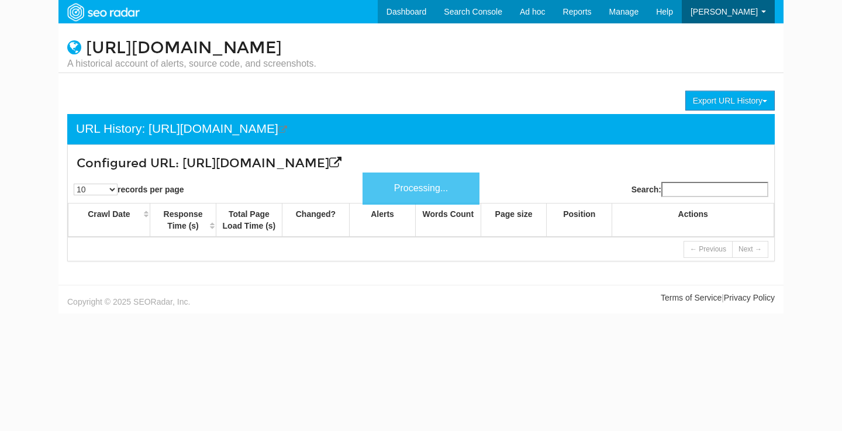
scroll to position [47, 0]
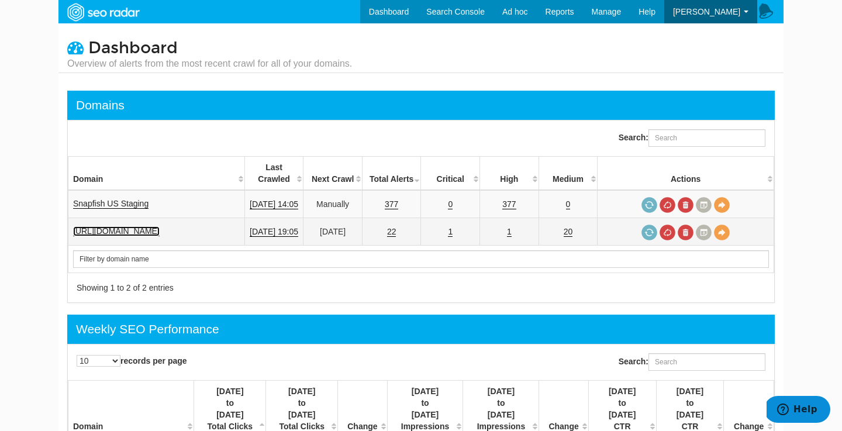
click at [123, 226] on link "https://www.spoonflower.com/" at bounding box center [116, 231] width 87 height 10
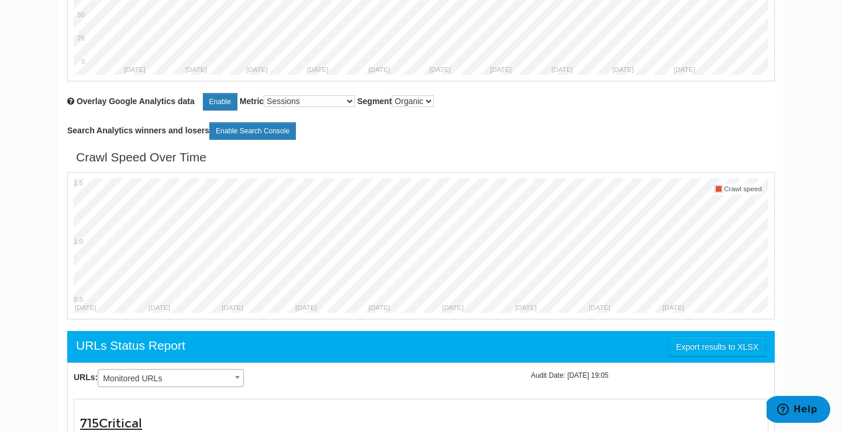
scroll to position [793, 0]
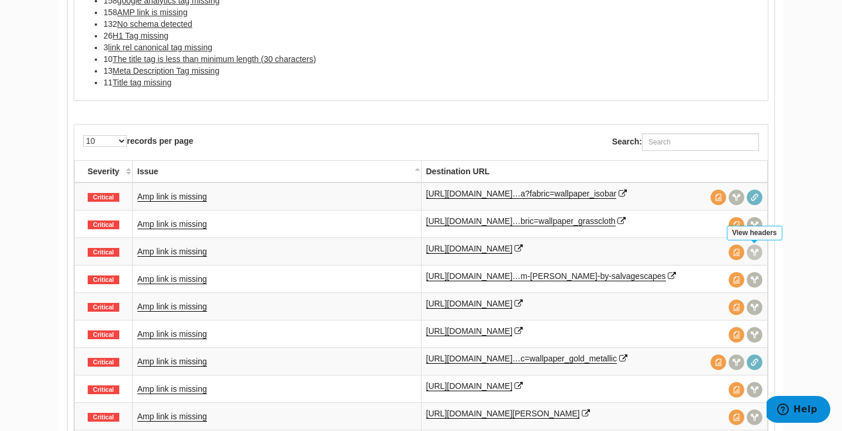
click at [753, 253] on span at bounding box center [754, 252] width 16 height 16
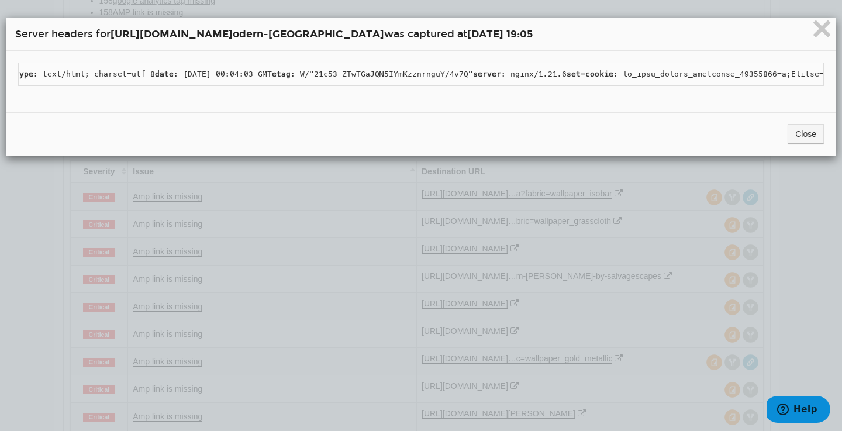
scroll to position [0, 284]
click at [822, 39] on span "×" at bounding box center [821, 28] width 20 height 39
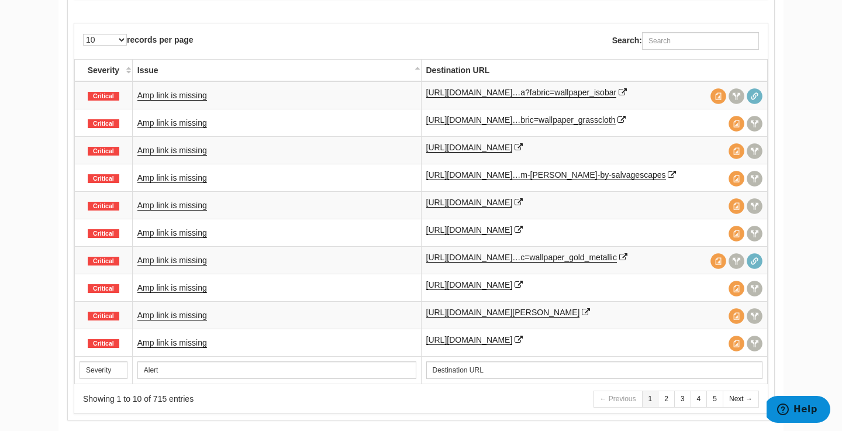
scroll to position [1042, 0]
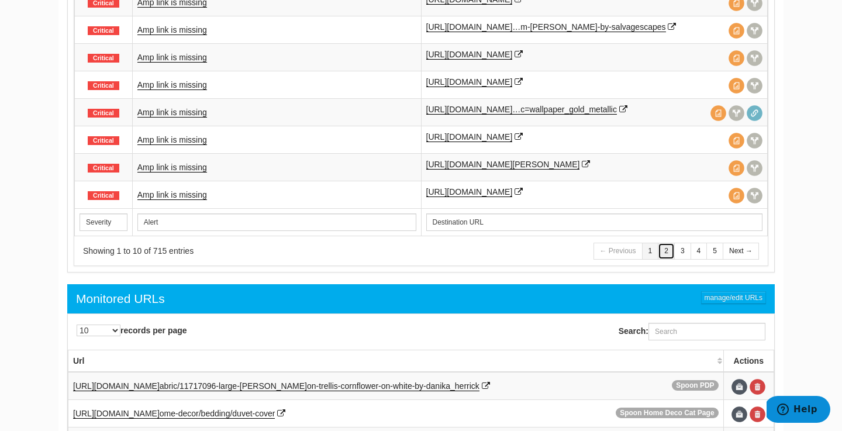
click at [669, 254] on link "2" at bounding box center [666, 251] width 17 height 17
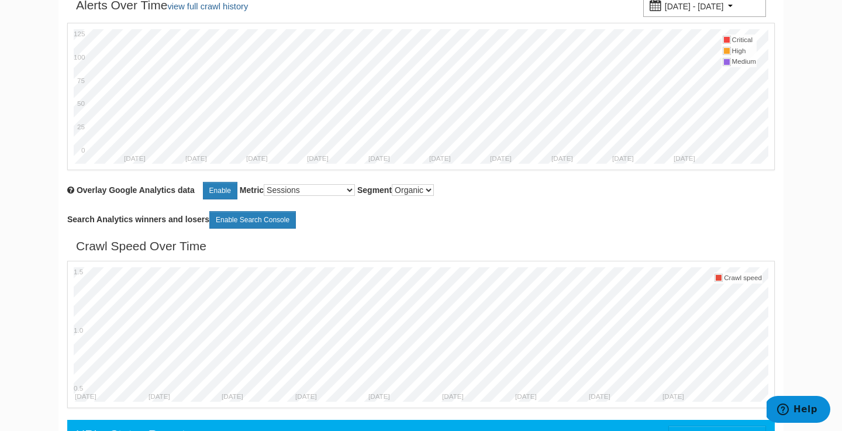
scroll to position [55, 0]
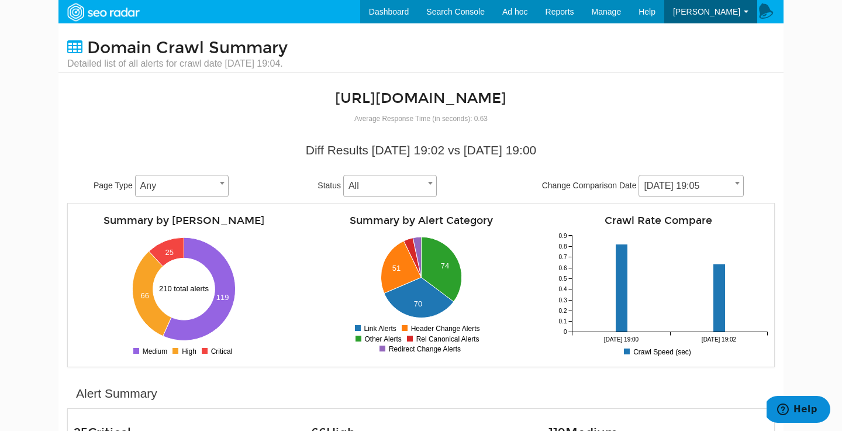
scroll to position [409, 0]
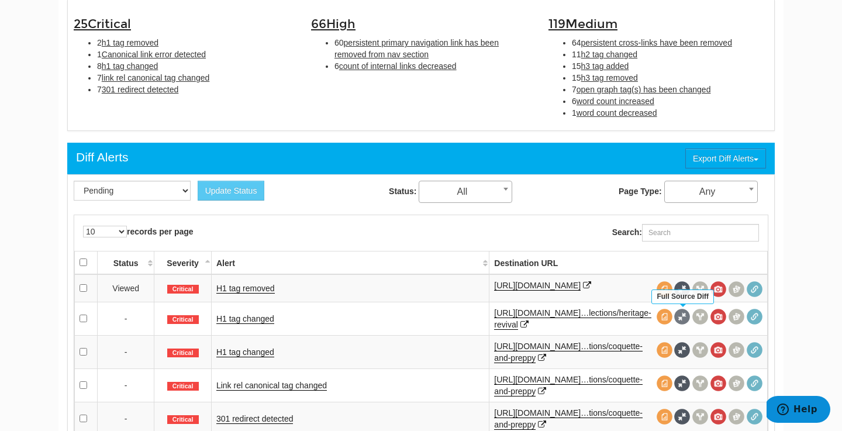
click at [686, 316] on span at bounding box center [682, 317] width 16 height 16
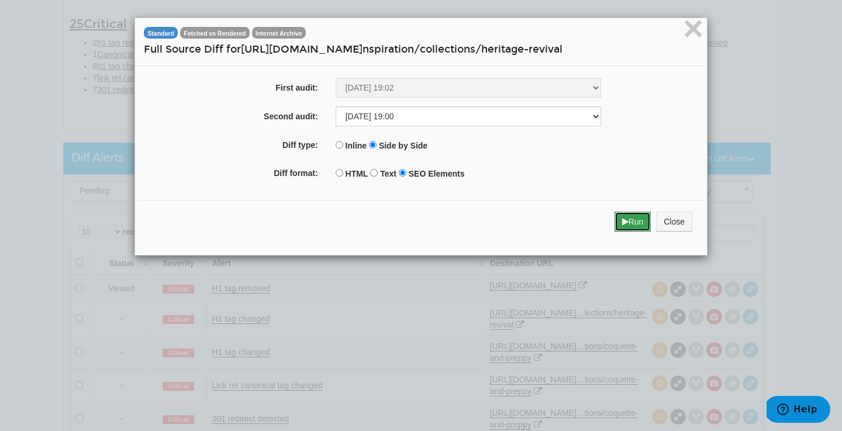
click at [629, 224] on button "Run" at bounding box center [632, 222] width 37 height 20
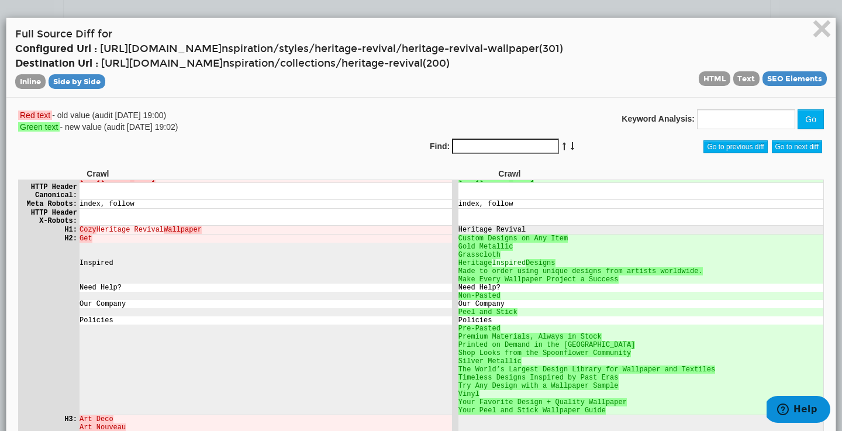
scroll to position [0, 0]
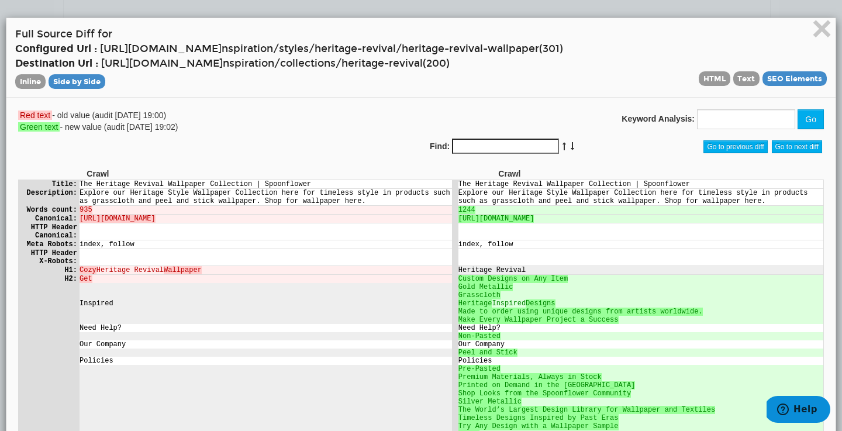
click at [534, 221] on ins "https://www.spoonflower.com/en/inspiration/collections/heritage-revival" at bounding box center [496, 218] width 76 height 8
click at [710, 239] on td at bounding box center [640, 231] width 365 height 16
